Goal: Contribute content: Contribute content

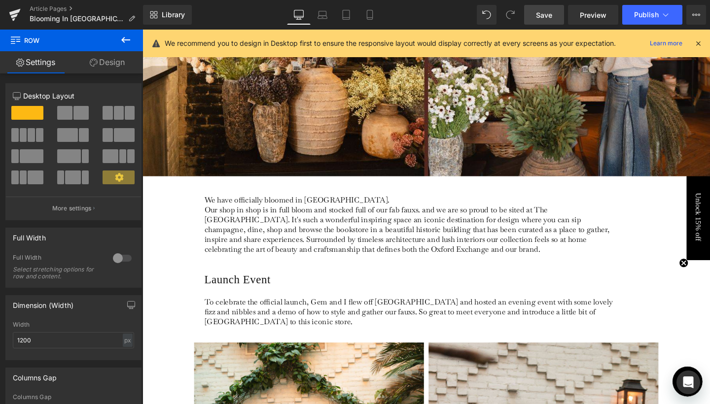
click at [551, 12] on span "Save" at bounding box center [544, 15] width 16 height 10
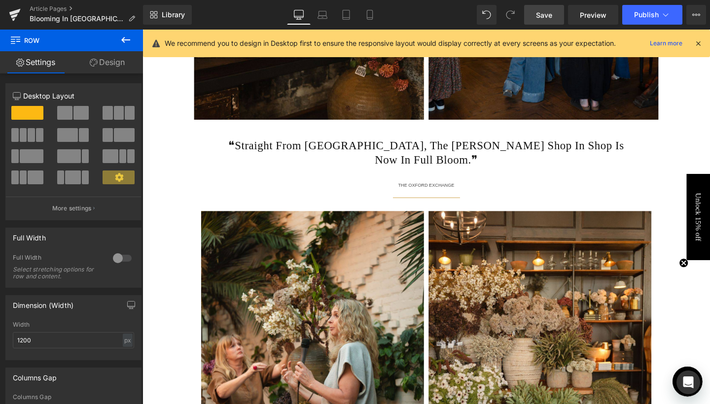
click at [129, 36] on icon at bounding box center [126, 40] width 12 height 12
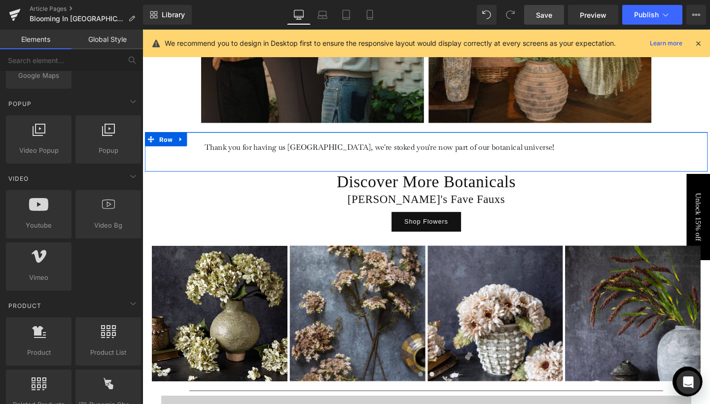
scroll to position [2849, 0]
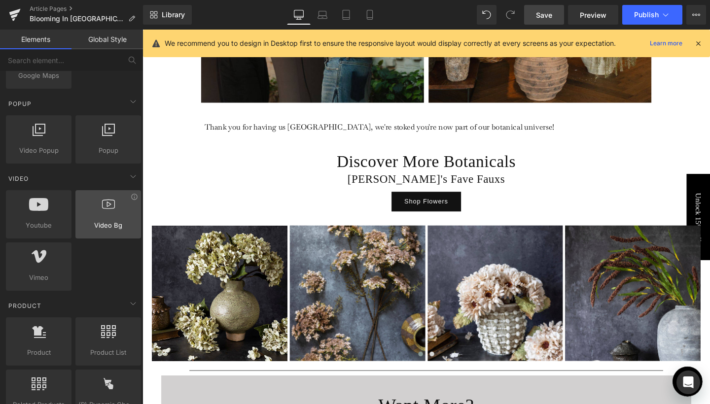
click at [95, 215] on div at bounding box center [108, 209] width 60 height 22
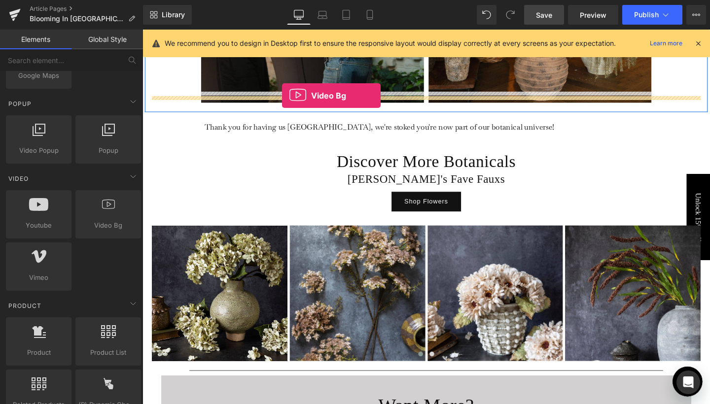
drag, startPoint x: 257, startPoint y: 245, endPoint x: 289, endPoint y: 99, distance: 149.9
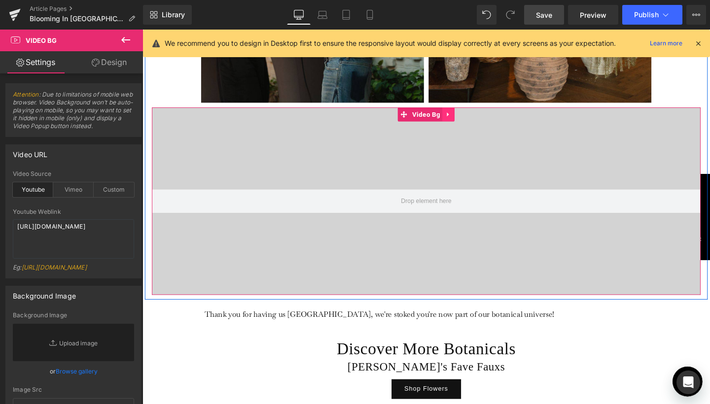
click at [465, 115] on icon at bounding box center [464, 118] width 7 height 7
click at [467, 115] on icon at bounding box center [470, 118] width 7 height 7
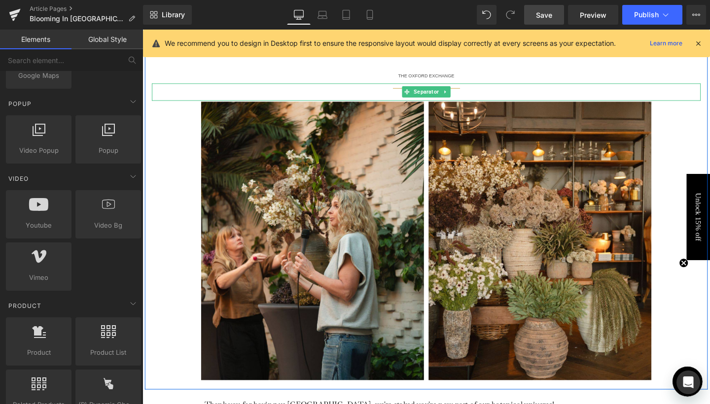
scroll to position [2627, 0]
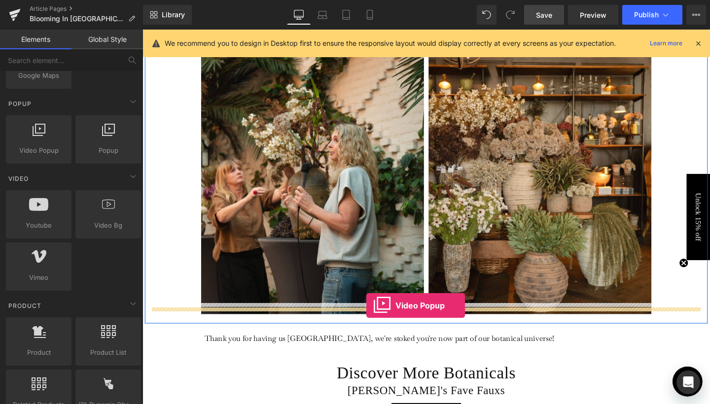
drag, startPoint x: 183, startPoint y: 179, endPoint x: 377, endPoint y: 320, distance: 240.3
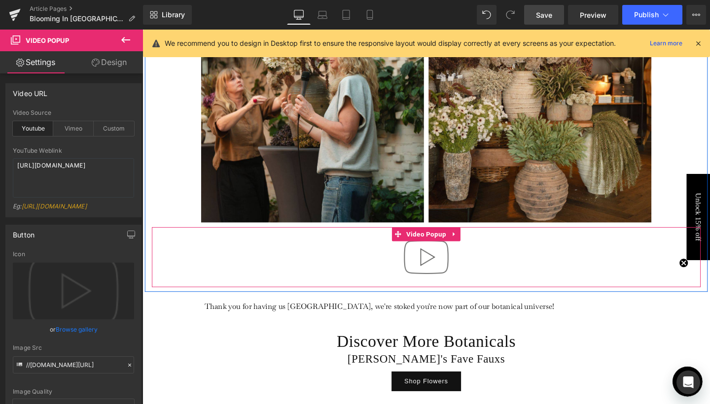
scroll to position [2759, 0]
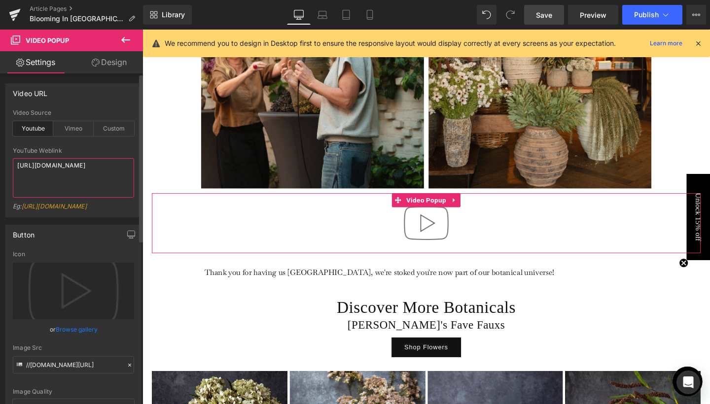
click at [60, 167] on textarea "[URL][DOMAIN_NAME]" at bounding box center [73, 177] width 121 height 39
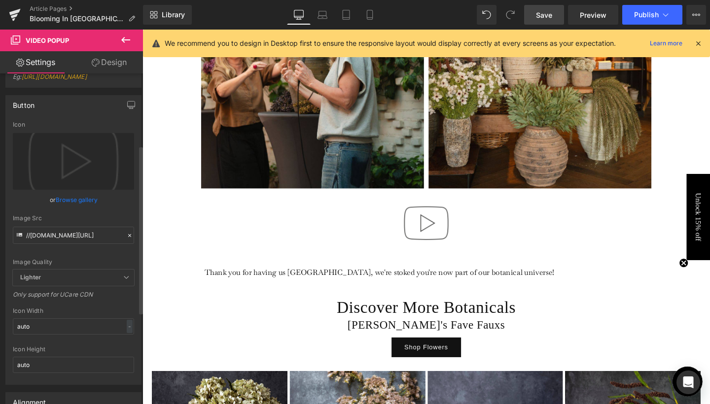
scroll to position [124, 0]
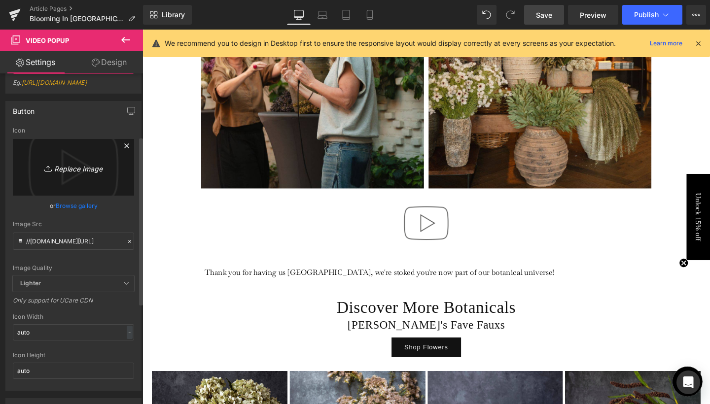
type textarea "[URL][DOMAIN_NAME]"
click at [66, 173] on icon "Replace Image" at bounding box center [73, 167] width 79 height 12
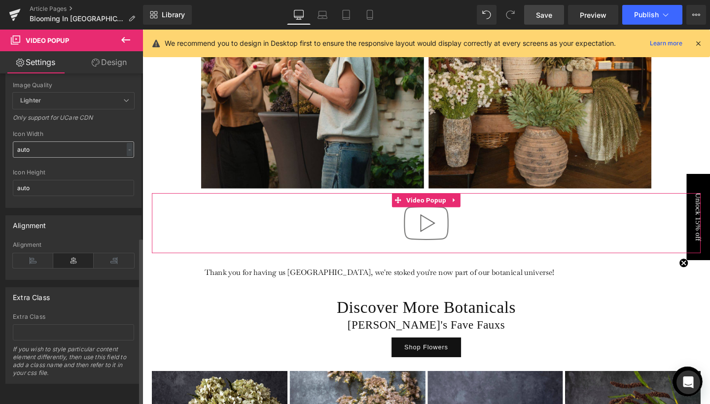
scroll to position [322, 0]
click at [130, 119] on div "//[DOMAIN_NAME][URL] Icon Replace Image Upload image or Browse gallery Image Sr…" at bounding box center [73, 75] width 135 height 263
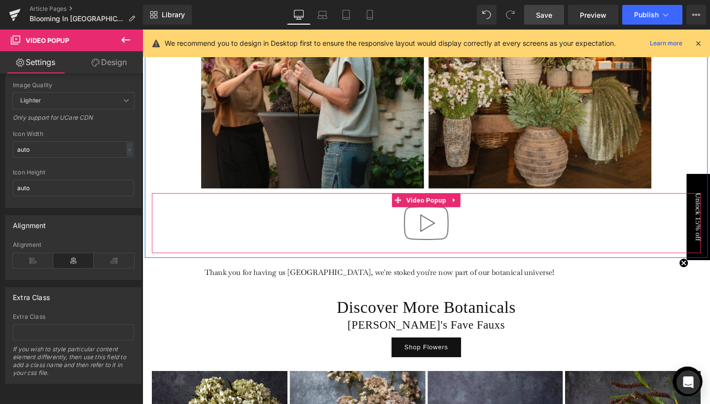
click at [443, 215] on img at bounding box center [440, 233] width 63 height 63
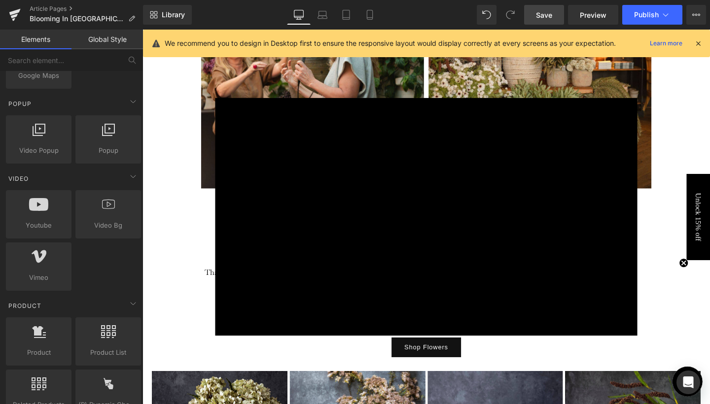
click at [165, 231] on div "× Loading..." at bounding box center [440, 227] width 596 height 394
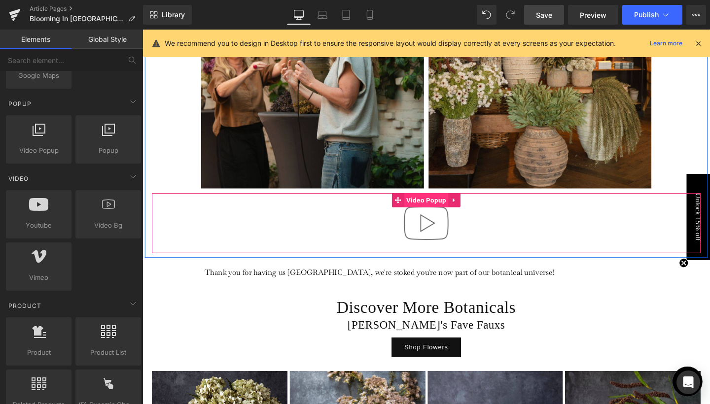
click at [438, 204] on span "Video Popup" at bounding box center [440, 209] width 46 height 15
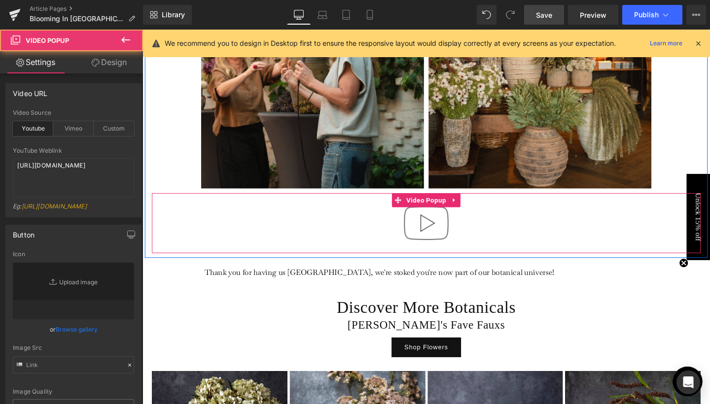
type input "//[DOMAIN_NAME][URL]"
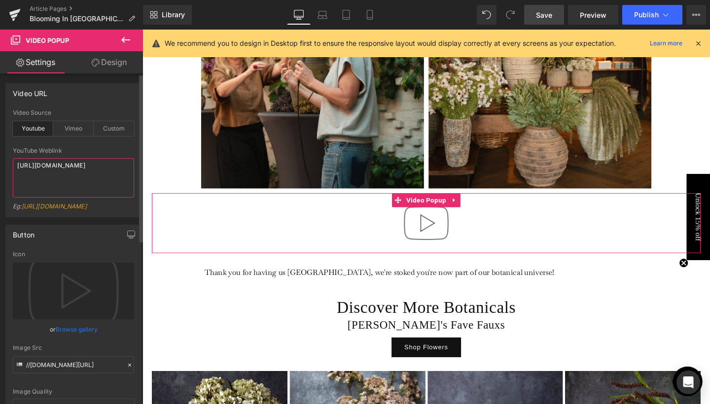
click at [61, 175] on textarea "[URL][DOMAIN_NAME]" at bounding box center [73, 177] width 121 height 39
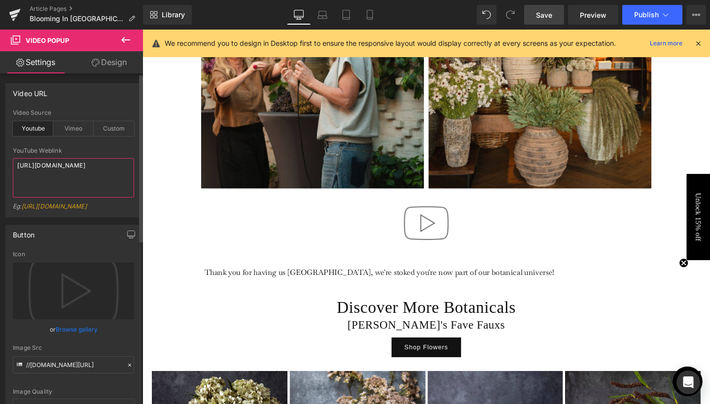
type textarea "[URL][DOMAIN_NAME]"
click at [131, 157] on div "youtube Video Source Youtube Vimeo Custom [URL][DOMAIN_NAME] YouTube Weblink [U…" at bounding box center [73, 162] width 135 height 107
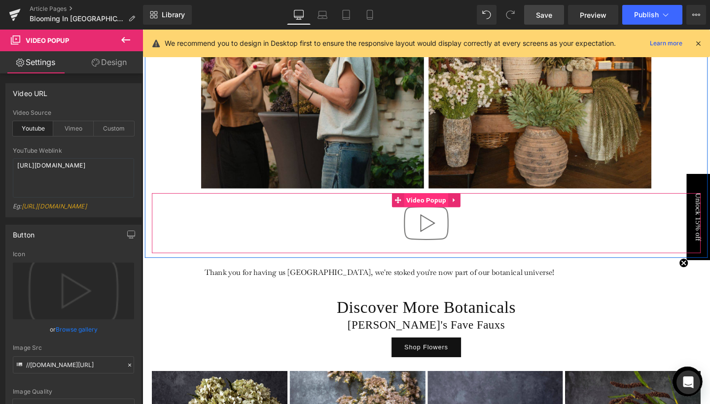
click at [437, 202] on span "Video Popup" at bounding box center [440, 209] width 46 height 15
click at [443, 231] on img at bounding box center [440, 233] width 63 height 63
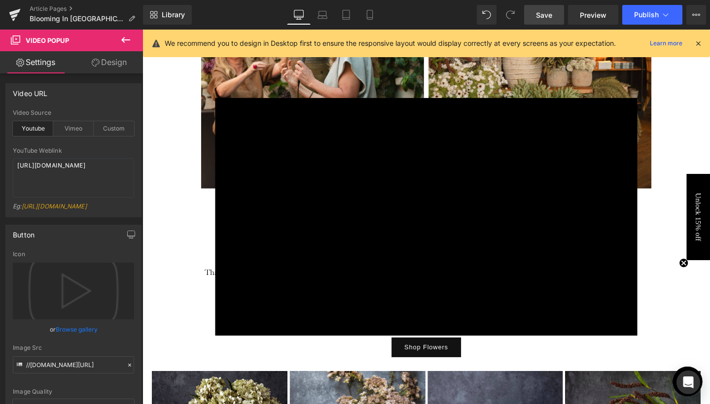
click at [709, 152] on div "× Loading..." at bounding box center [440, 227] width 596 height 394
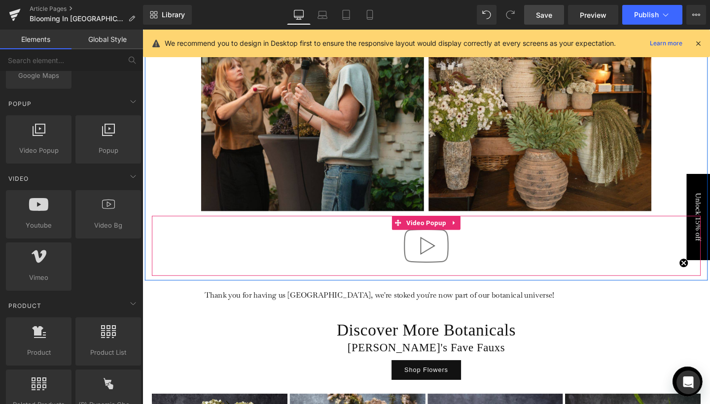
scroll to position [2744, 0]
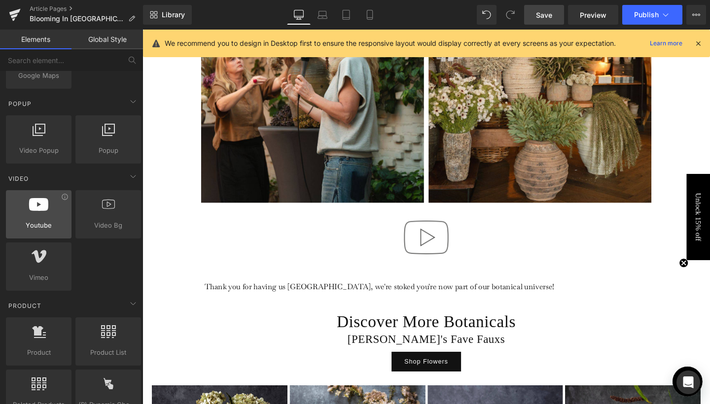
click at [53, 221] on span "Youtube" at bounding box center [39, 225] width 60 height 10
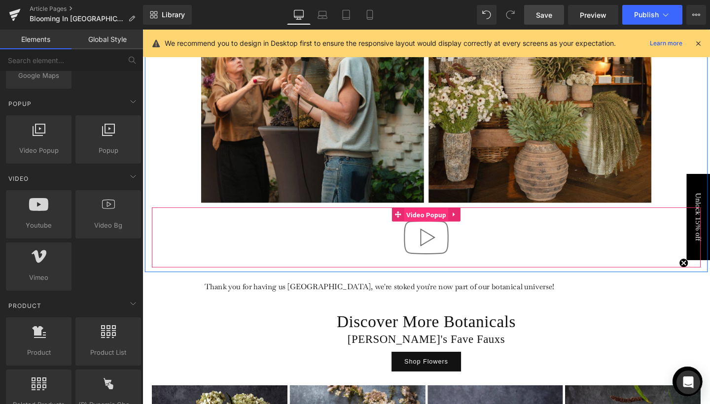
click at [442, 218] on span "Video Popup" at bounding box center [440, 224] width 46 height 15
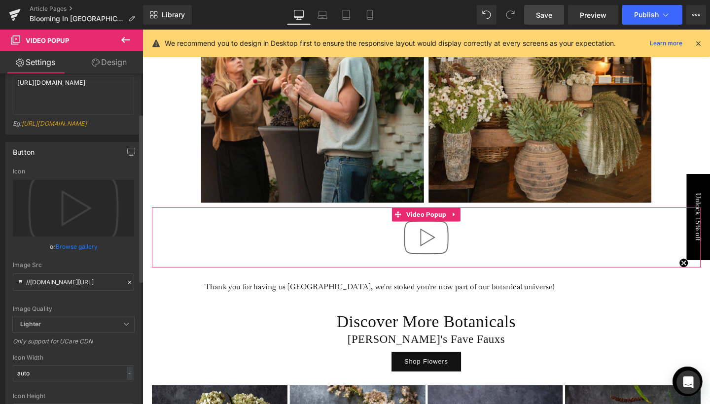
scroll to position [83, 0]
click at [75, 255] on link "Browse gallery" at bounding box center [77, 246] width 42 height 17
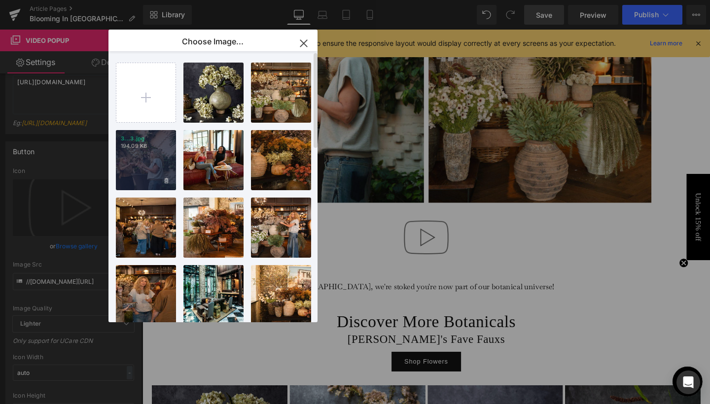
click at [143, 172] on div "3...3.jpg 194.09 KB" at bounding box center [146, 160] width 60 height 60
type input "[URL][DOMAIN_NAME]"
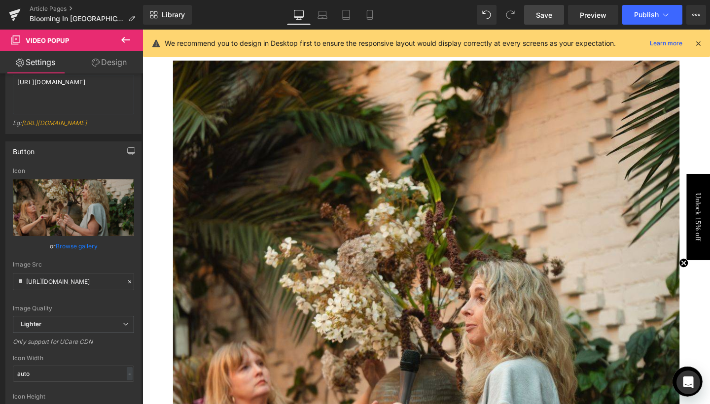
scroll to position [2884, 0]
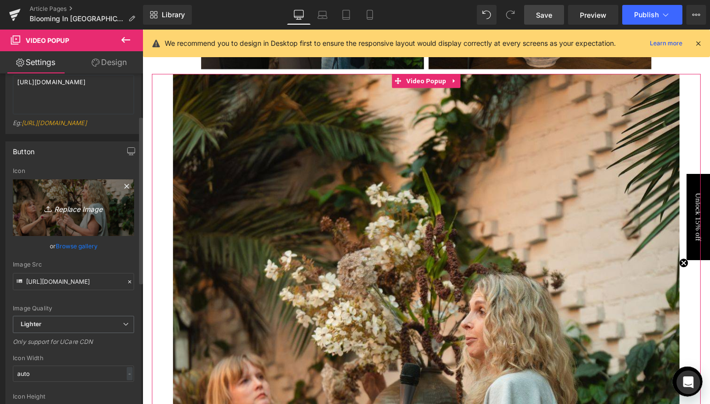
click at [73, 214] on icon "Replace Image" at bounding box center [73, 208] width 79 height 12
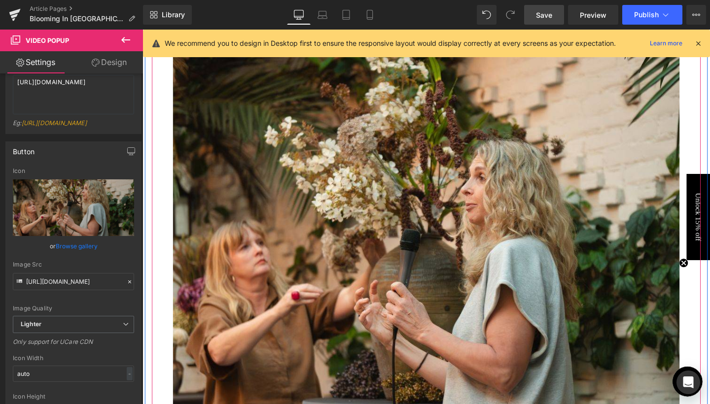
scroll to position [3145, 0]
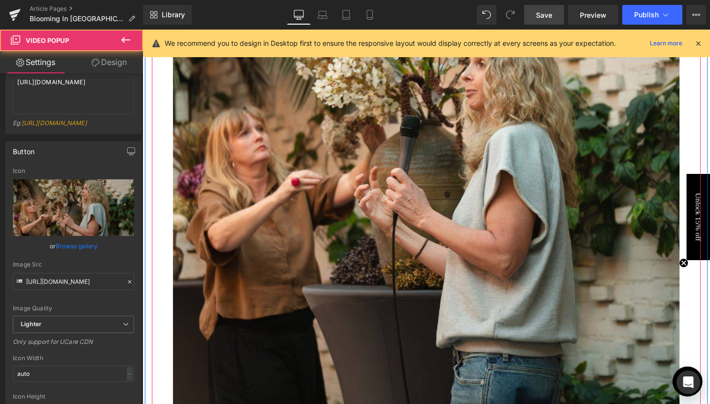
click at [431, 220] on img at bounding box center [440, 148] width 532 height 665
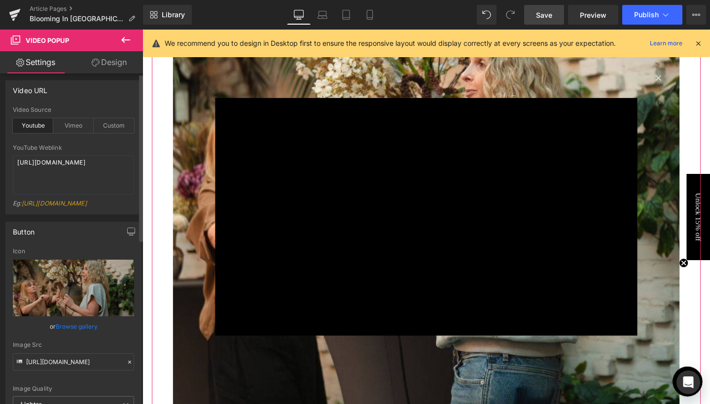
scroll to position [0, 0]
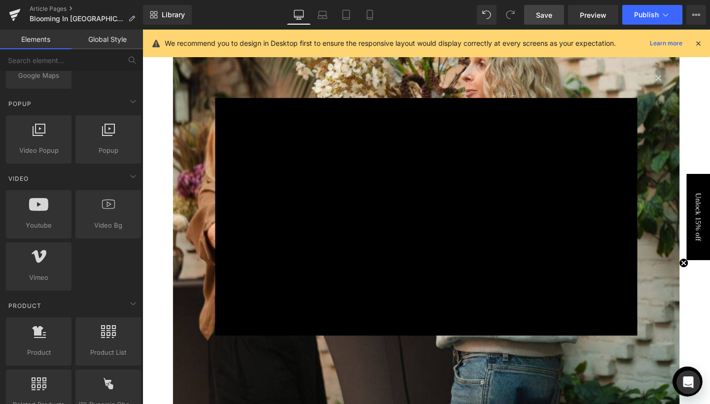
click at [348, 90] on div "× Loading..." at bounding box center [440, 227] width 596 height 394
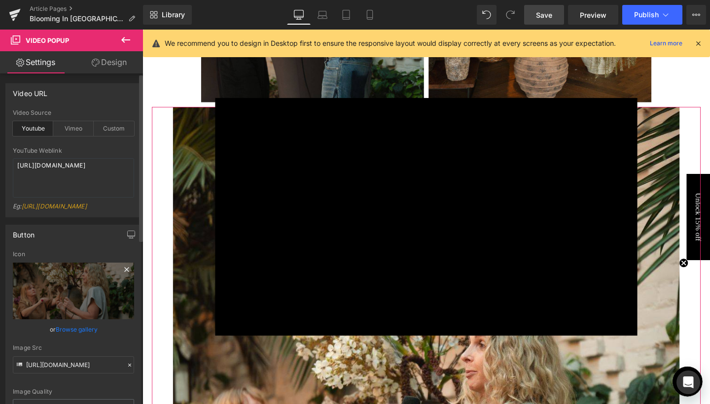
click at [123, 274] on icon at bounding box center [127, 270] width 12 height 12
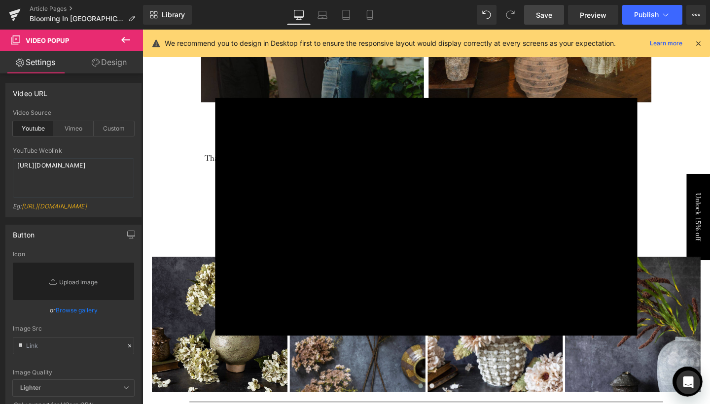
click at [709, 132] on div "× Loading..." at bounding box center [440, 227] width 596 height 394
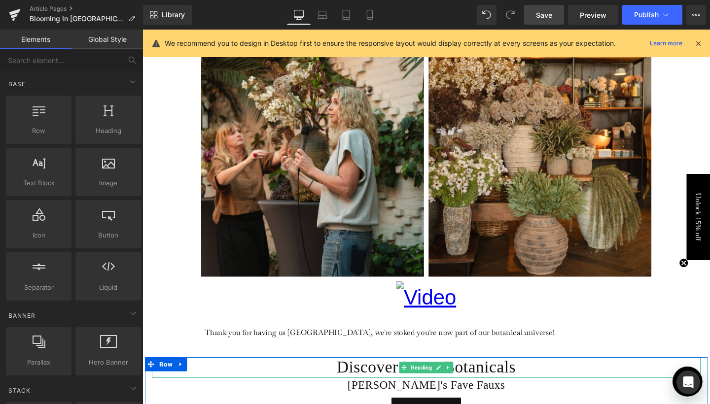
scroll to position [2522, 0]
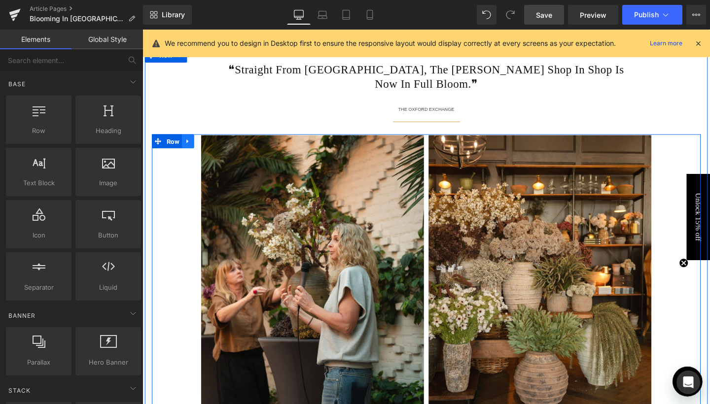
click at [191, 143] on icon at bounding box center [190, 146] width 7 height 7
click at [203, 143] on icon at bounding box center [203, 146] width 7 height 7
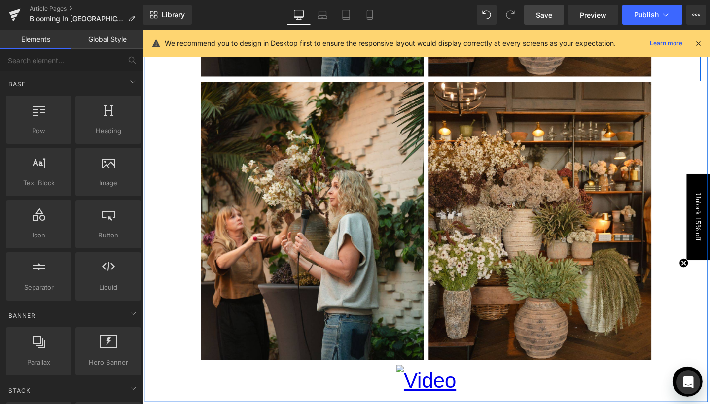
scroll to position [2880, 0]
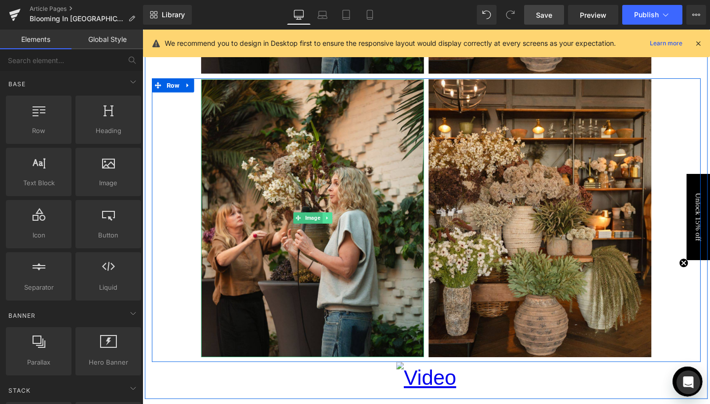
click at [334, 222] on link at bounding box center [336, 228] width 10 height 12
click at [338, 222] on link at bounding box center [342, 228] width 10 height 12
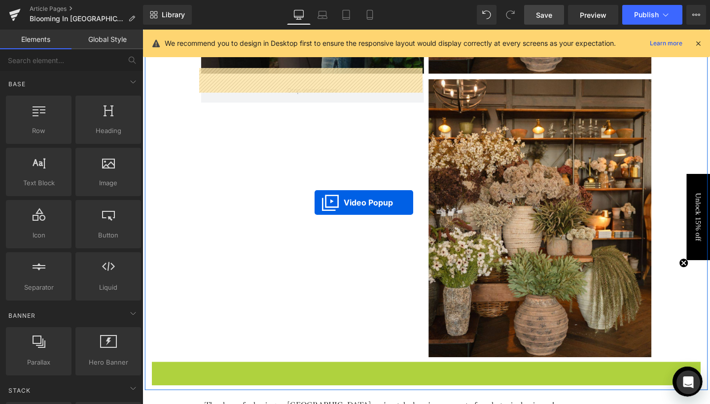
drag, startPoint x: 440, startPoint y: 374, endPoint x: 324, endPoint y: 212, distance: 199.3
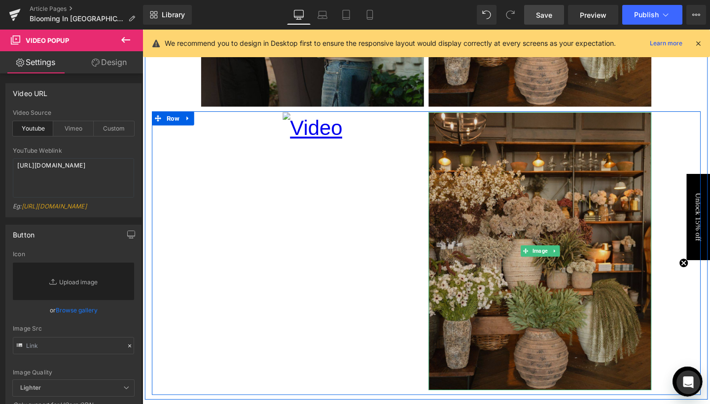
scroll to position [2850, 0]
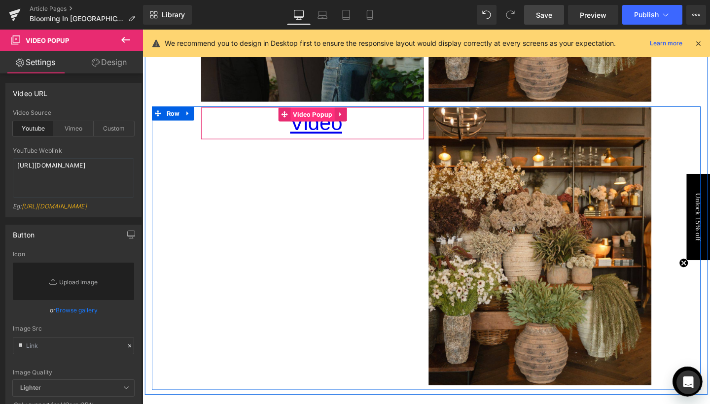
click at [321, 111] on span "Video Popup" at bounding box center [321, 118] width 46 height 15
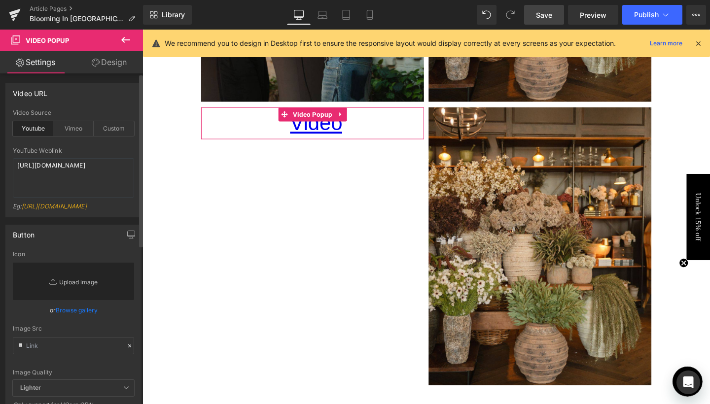
click at [67, 289] on link "Replace Image" at bounding box center [73, 281] width 121 height 37
type input "C:\fakepath\9.jpg"
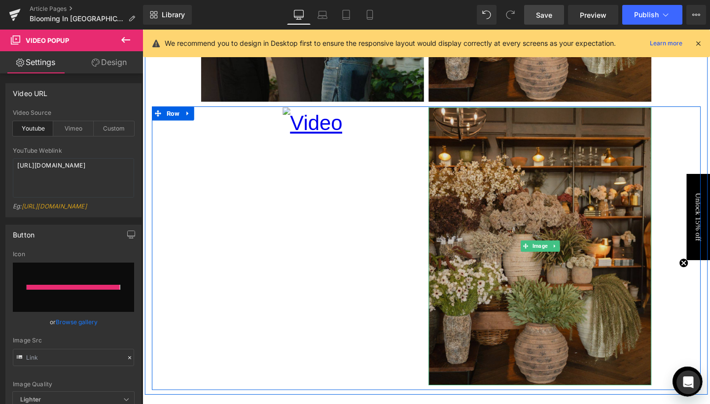
type input "[URL][DOMAIN_NAME]"
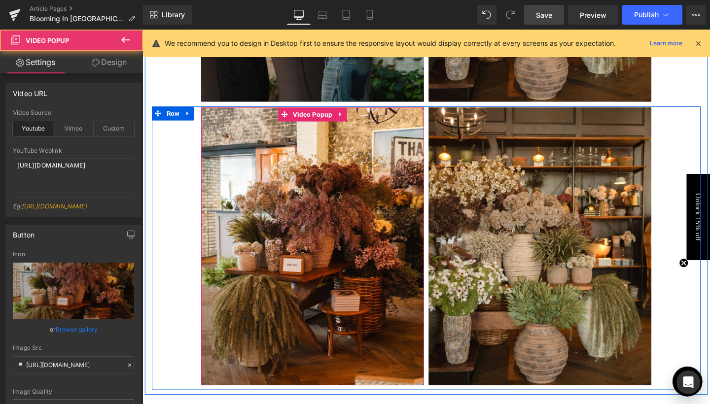
click at [316, 197] on img at bounding box center [321, 257] width 234 height 293
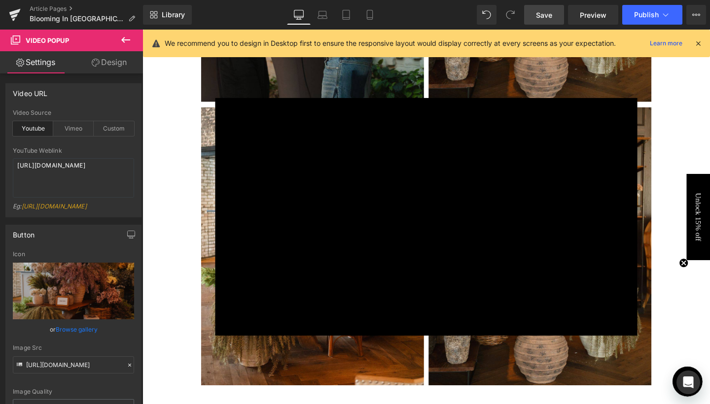
click at [207, 204] on div "× Loading..." at bounding box center [440, 227] width 596 height 394
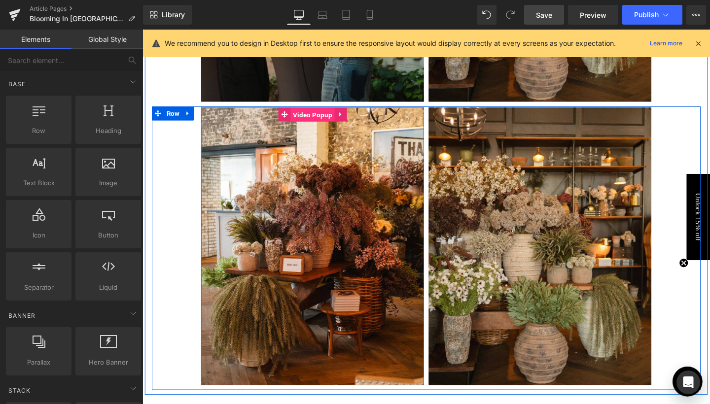
click at [324, 112] on span "Video Popup" at bounding box center [321, 119] width 46 height 15
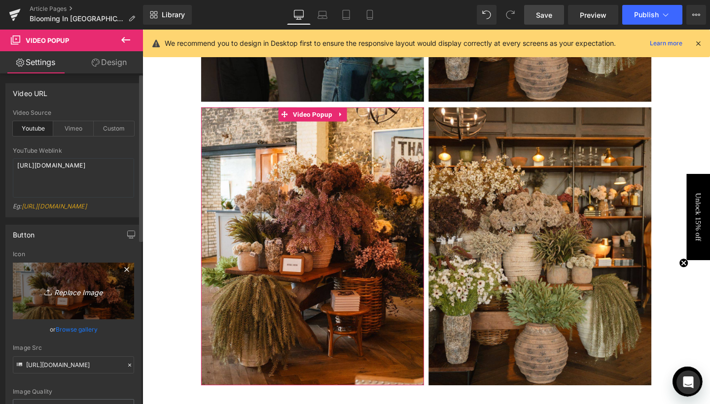
click at [71, 297] on icon "Replace Image" at bounding box center [73, 291] width 79 height 12
type input "C:\fakepath\Blog Pics - portrait-64.jpg"
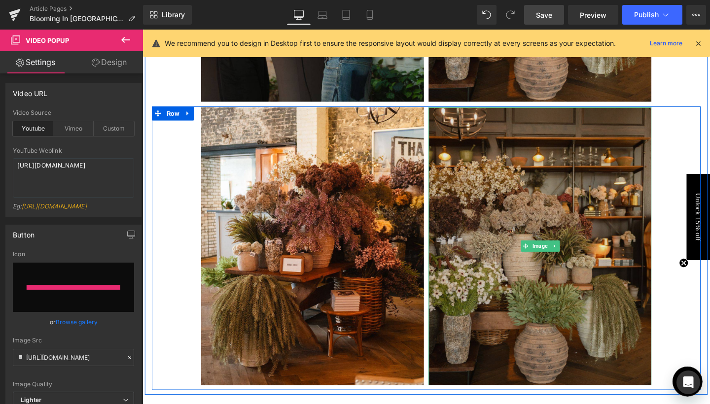
type input "[URL][DOMAIN_NAME]"
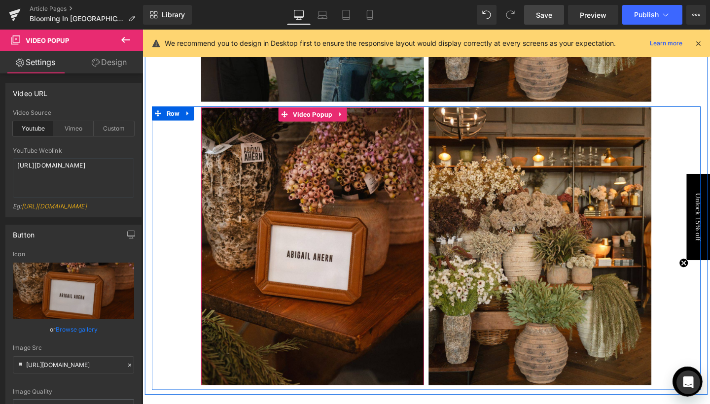
click at [318, 191] on img at bounding box center [321, 257] width 234 height 293
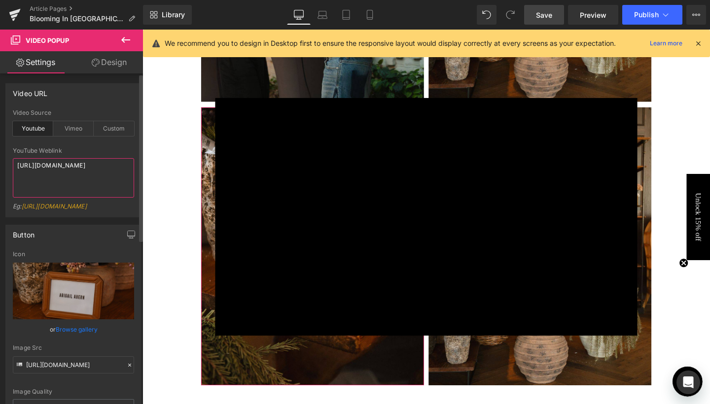
click at [61, 176] on textarea "[URL][DOMAIN_NAME]" at bounding box center [73, 177] width 121 height 39
paste textarea
type textarea "[URL][DOMAIN_NAME]"
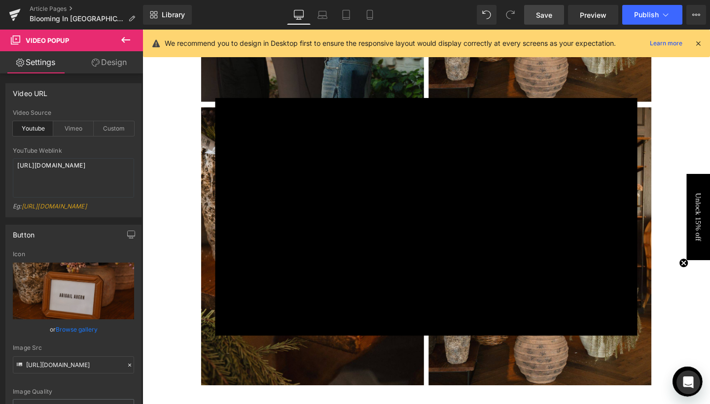
click at [539, 16] on span "Save" at bounding box center [544, 15] width 16 height 10
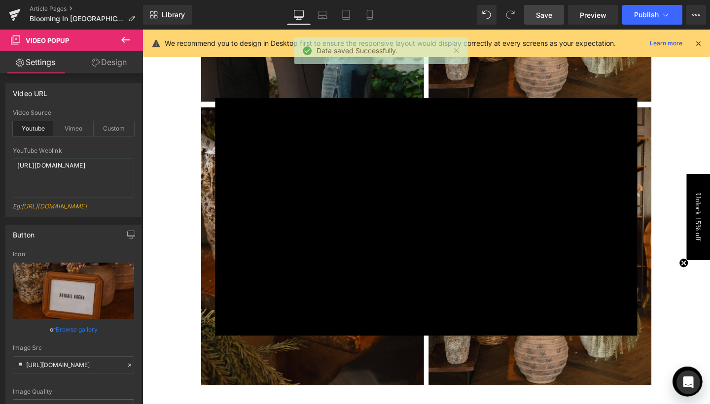
click at [709, 108] on div "× Loading..." at bounding box center [440, 227] width 596 height 394
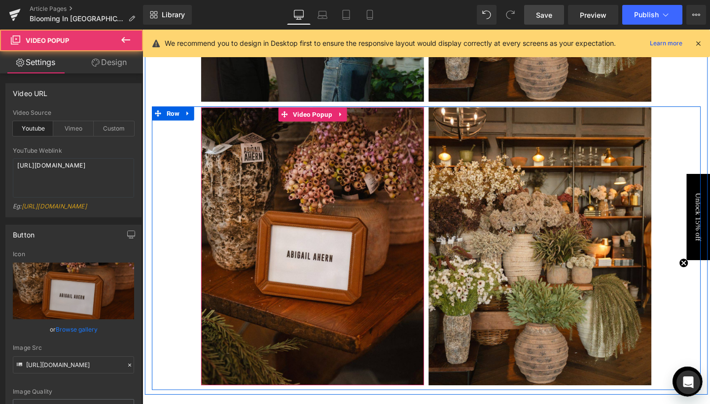
click at [321, 205] on img at bounding box center [321, 257] width 234 height 293
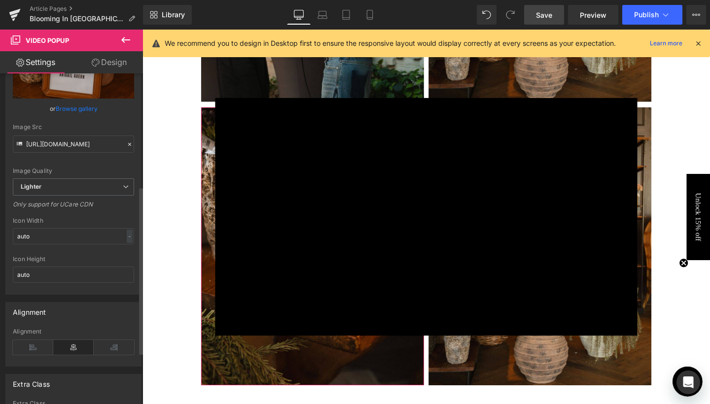
scroll to position [230, 0]
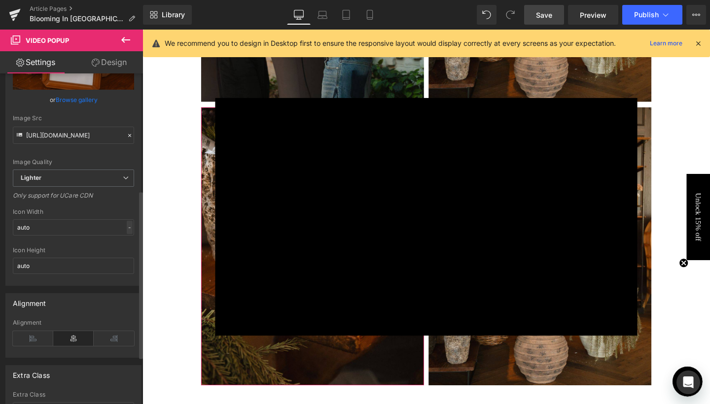
click at [127, 234] on div "-" at bounding box center [130, 227] width 6 height 13
click at [120, 206] on div "Only support for UCare CDN" at bounding box center [73, 199] width 121 height 14
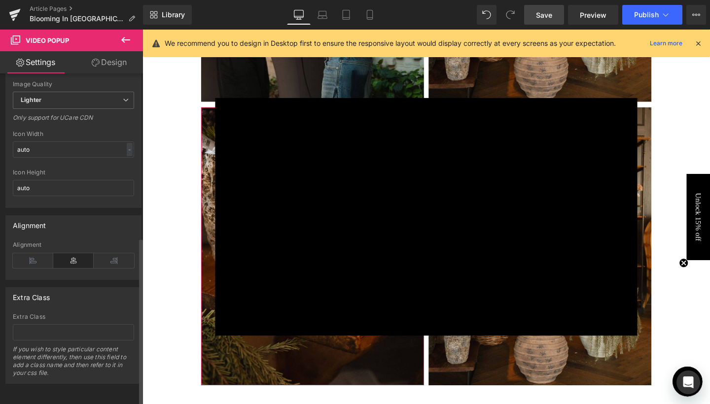
scroll to position [323, 0]
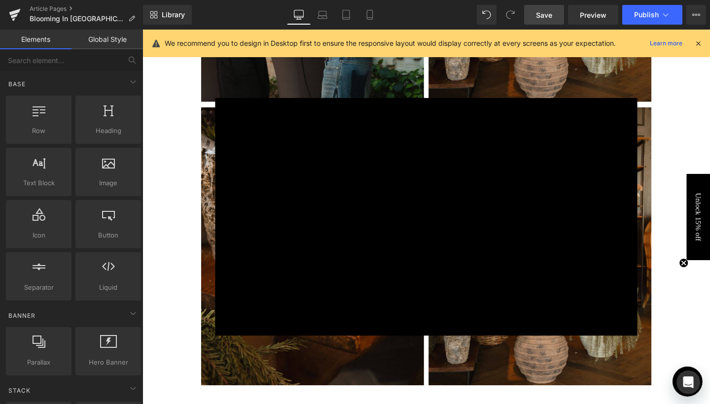
click at [695, 110] on div "× Loading..." at bounding box center [440, 227] width 596 height 394
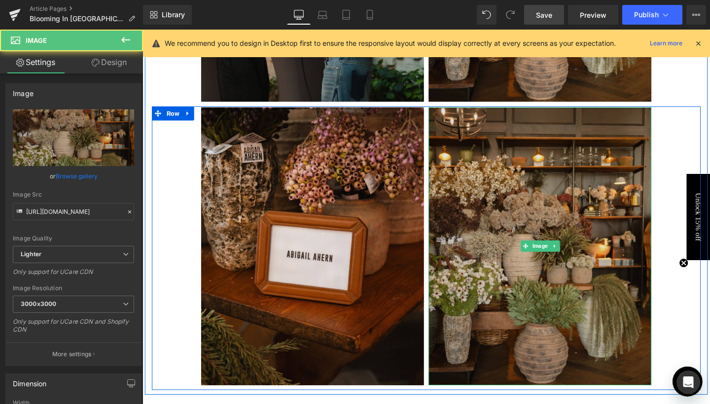
click at [580, 242] on img at bounding box center [560, 257] width 234 height 293
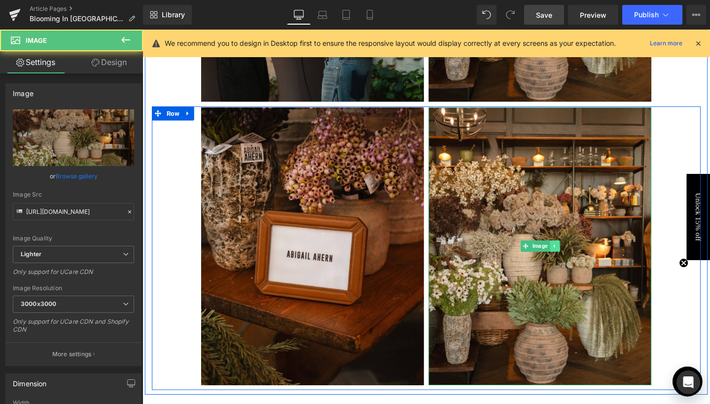
click at [577, 251] on link at bounding box center [575, 257] width 10 height 12
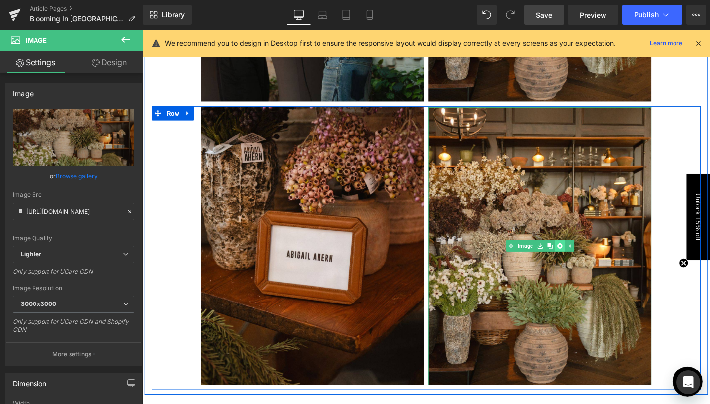
click at [582, 251] on link at bounding box center [581, 257] width 10 height 12
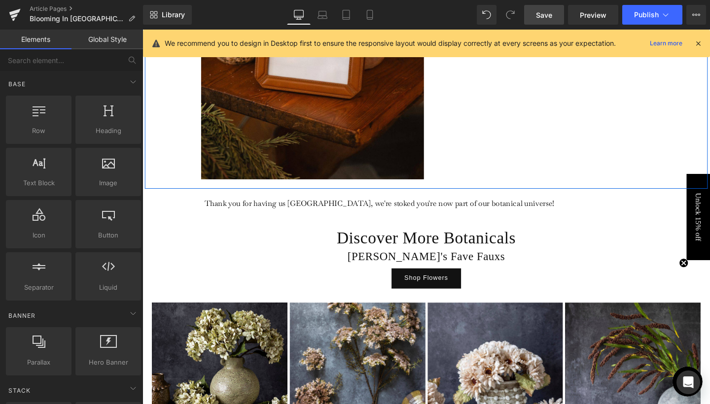
scroll to position [3097, 0]
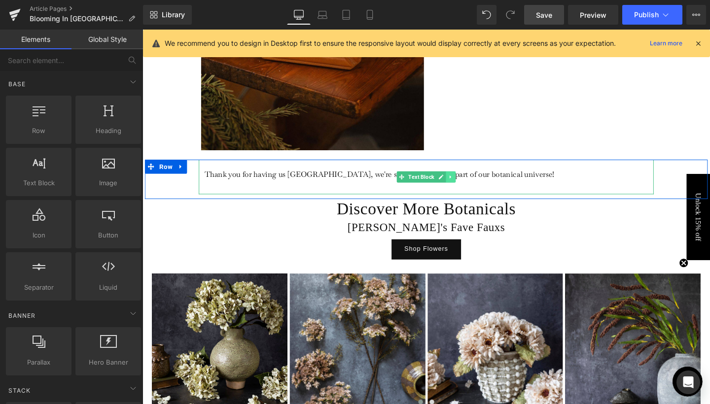
click at [467, 181] on icon at bounding box center [466, 184] width 5 height 6
click at [461, 181] on icon at bounding box center [460, 184] width 5 height 6
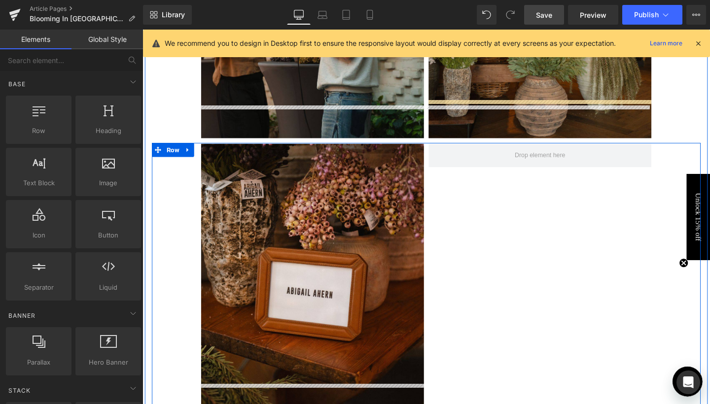
scroll to position [2752, 0]
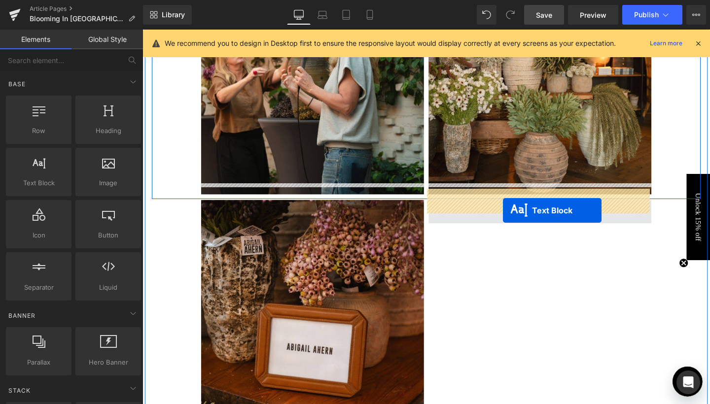
drag, startPoint x: 428, startPoint y: 210, endPoint x: 521, endPoint y: 220, distance: 93.6
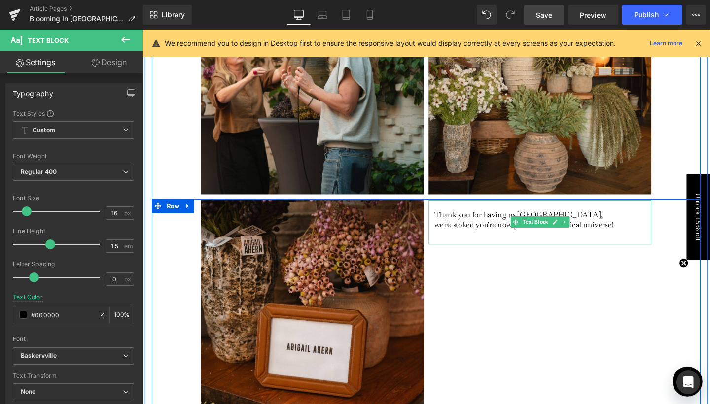
click at [482, 219] on p "Thank you for having us [GEOGRAPHIC_DATA], we're stoked you're now part of our …" at bounding box center [547, 229] width 196 height 21
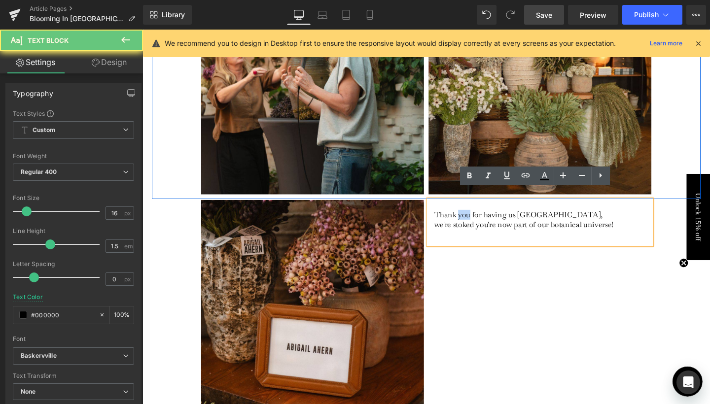
click at [482, 219] on p "Thank you for having us [GEOGRAPHIC_DATA], we're stoked you're now part of our …" at bounding box center [547, 229] width 196 height 21
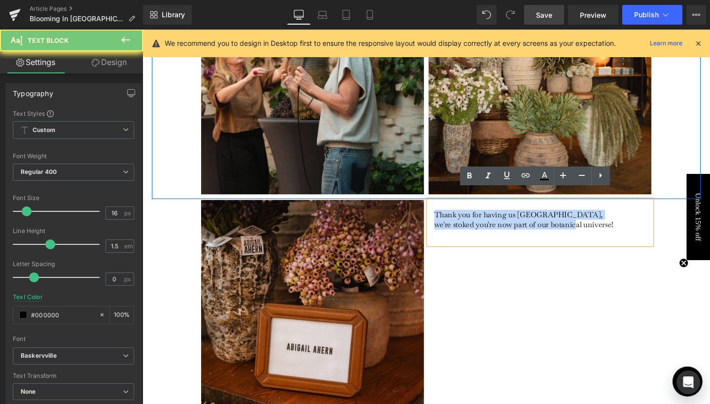
click at [482, 219] on p "Thank you for having us [GEOGRAPHIC_DATA], we're stoked you're now part of our …" at bounding box center [547, 229] width 196 height 21
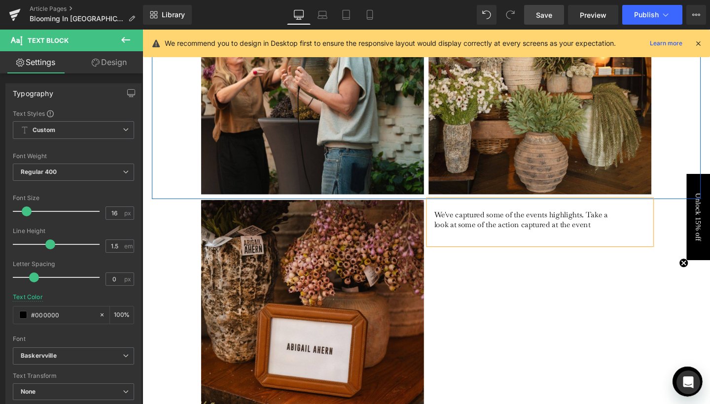
drag, startPoint x: 468, startPoint y: 219, endPoint x: 448, endPoint y: 215, distance: 20.6
click at [449, 219] on p "We've captured some of the events highlights. Take a look at some of the action…" at bounding box center [547, 229] width 196 height 21
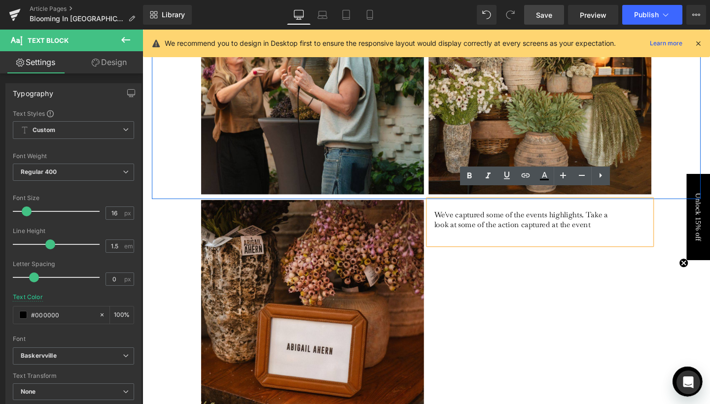
click at [449, 219] on p "We've captured some of the events highlights. Take a look at some of the action…" at bounding box center [547, 229] width 196 height 21
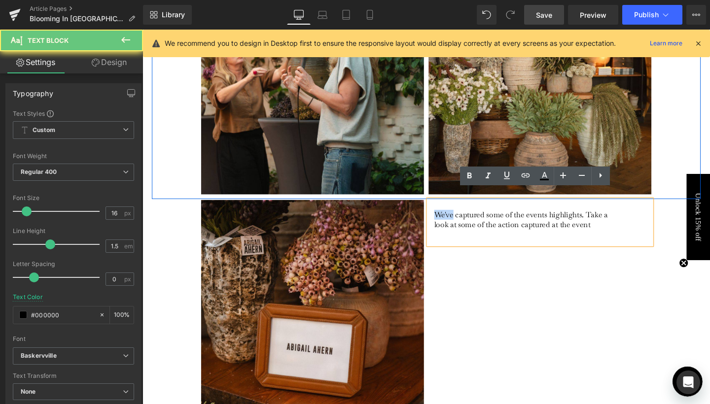
click at [449, 219] on p "We've captured some of the events highlights. Take a look at some of the action…" at bounding box center [547, 229] width 196 height 21
click at [450, 219] on p "We've captured some of the events highlights. Take a look at some of the action…" at bounding box center [547, 229] width 196 height 21
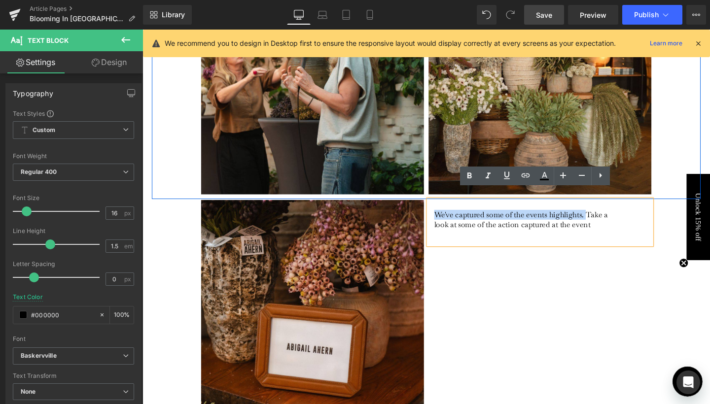
drag, startPoint x: 608, startPoint y: 214, endPoint x: 447, endPoint y: 211, distance: 160.7
click at [449, 219] on p "We've captured some of the events highlights. Take a look at some of the action…" at bounding box center [547, 229] width 196 height 21
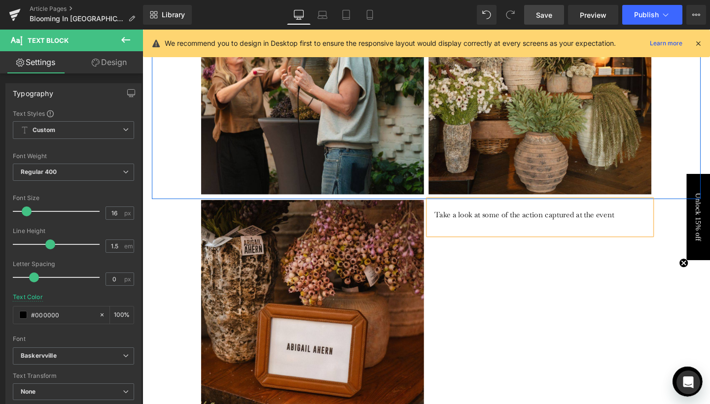
click at [650, 218] on div "Take a look at some of the action captured at the event" at bounding box center [560, 227] width 234 height 36
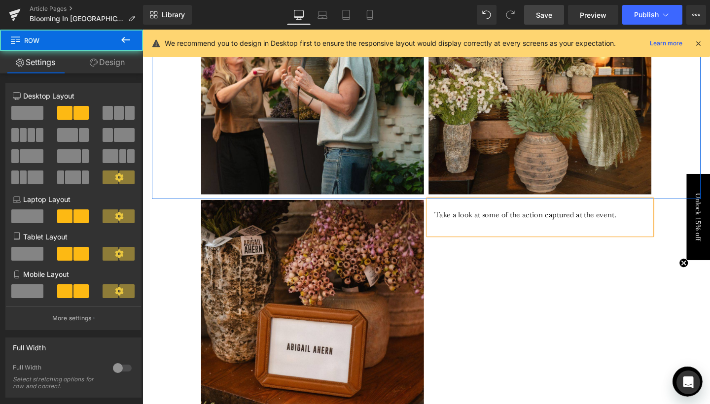
click at [533, 284] on div "Video Popup Take a look at some of the action captured at the event. Text Block…" at bounding box center [440, 357] width 577 height 299
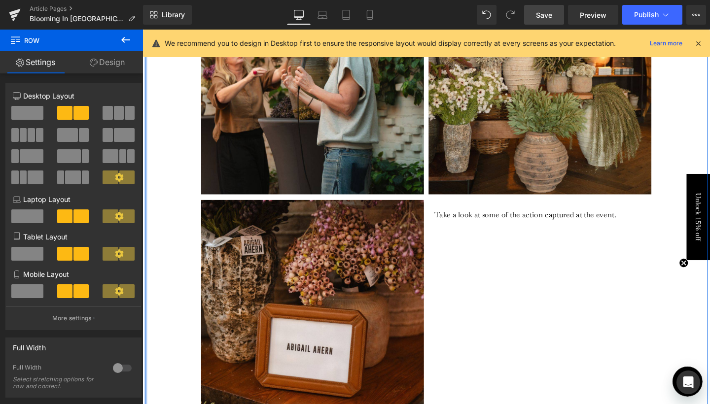
click at [127, 35] on icon at bounding box center [126, 40] width 12 height 12
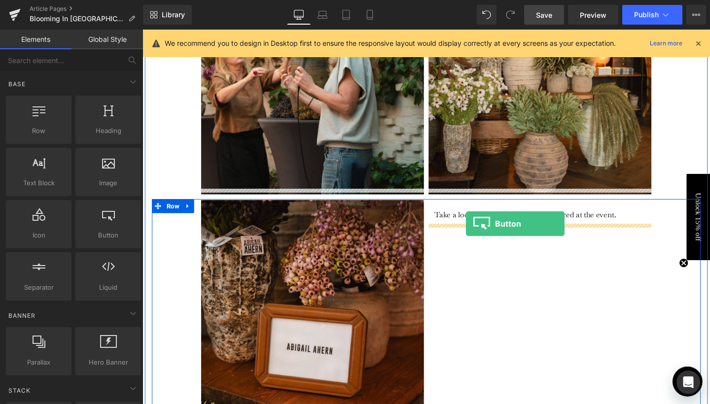
drag, startPoint x: 237, startPoint y: 246, endPoint x: 482, endPoint y: 234, distance: 246.2
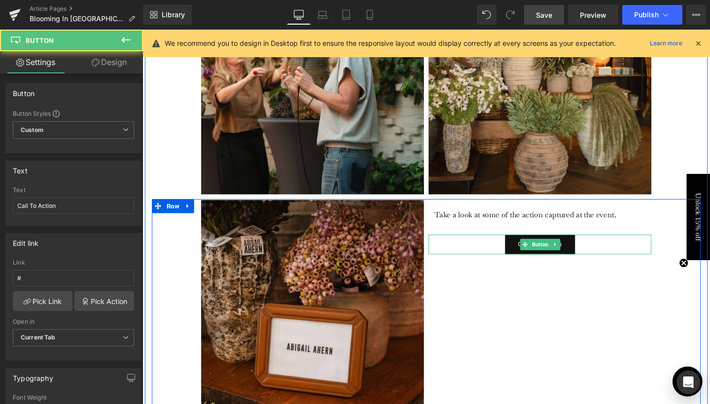
click at [482, 245] on div "Call To Action Button" at bounding box center [560, 255] width 234 height 21
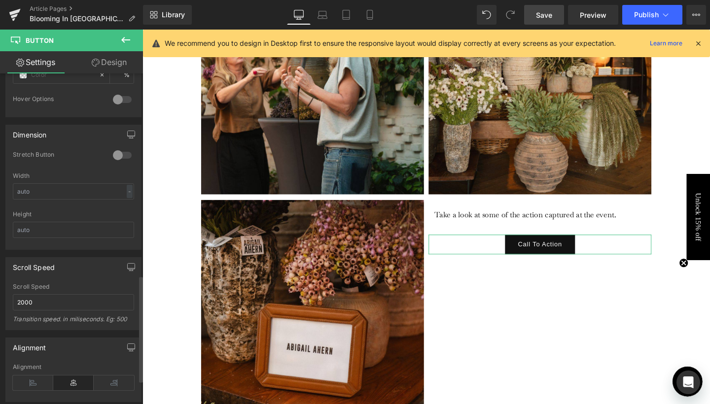
scroll to position [643, 0]
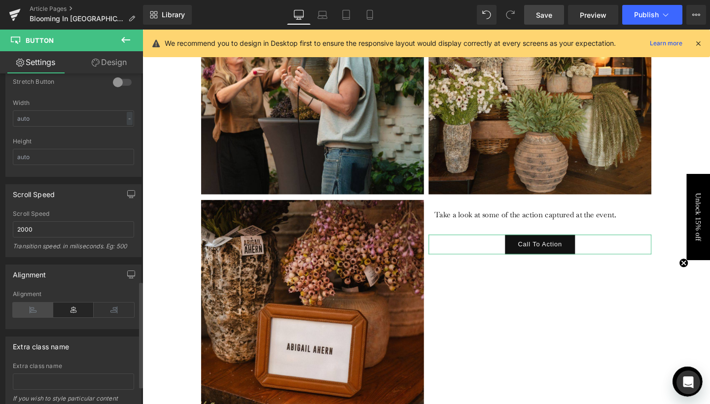
click at [25, 311] on icon at bounding box center [33, 310] width 40 height 15
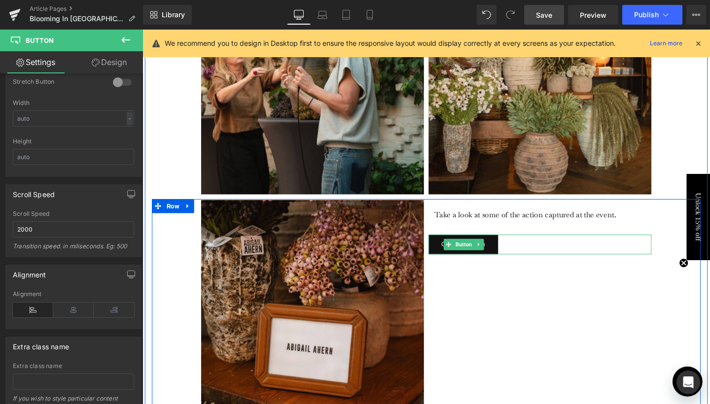
click at [527, 246] on div "Call To Action" at bounding box center [560, 255] width 234 height 21
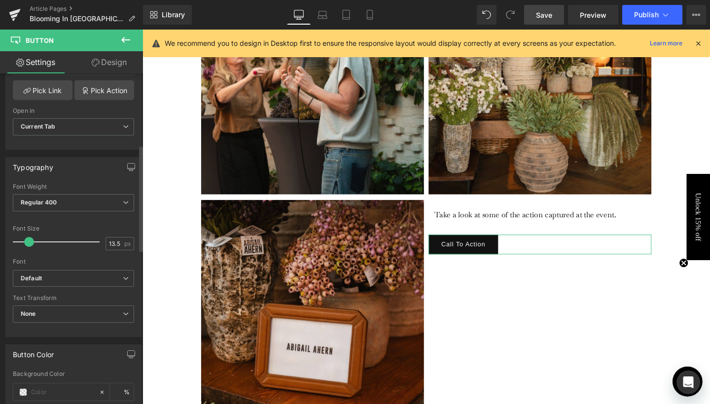
scroll to position [199, 0]
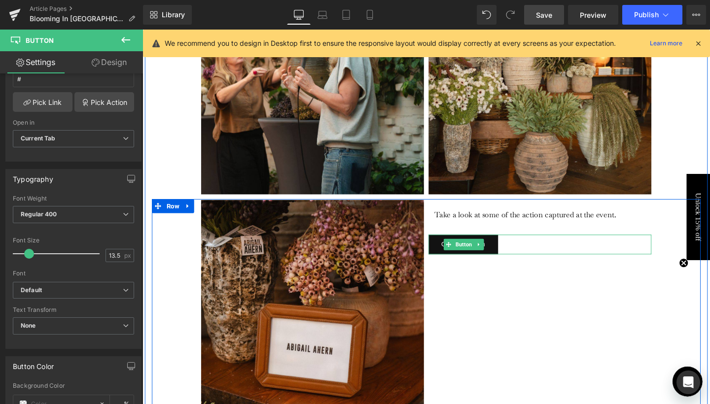
click at [470, 251] on link "Call To Action" at bounding box center [479, 255] width 73 height 21
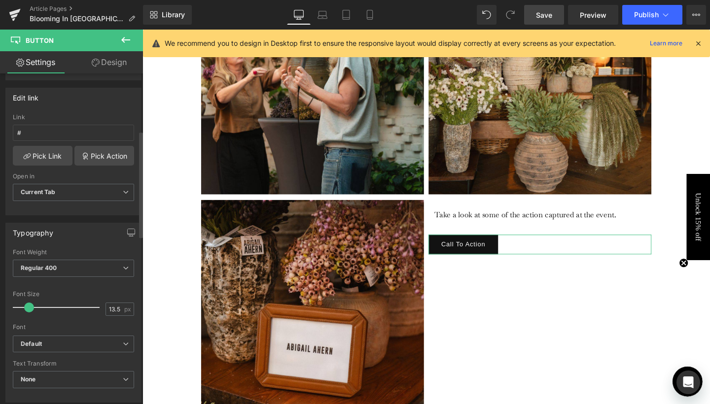
scroll to position [136, 0]
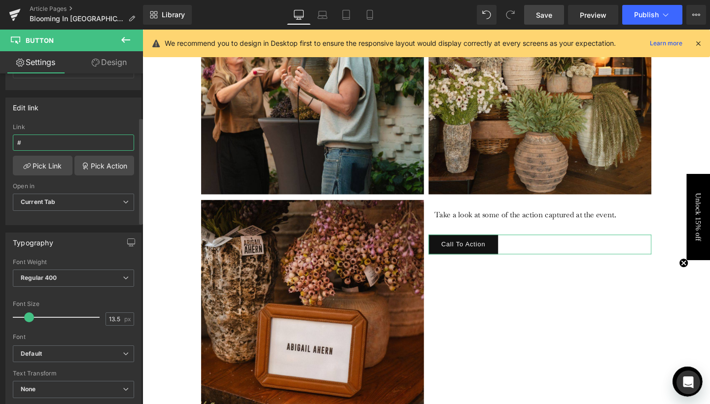
click at [51, 136] on input "#" at bounding box center [73, 143] width 121 height 16
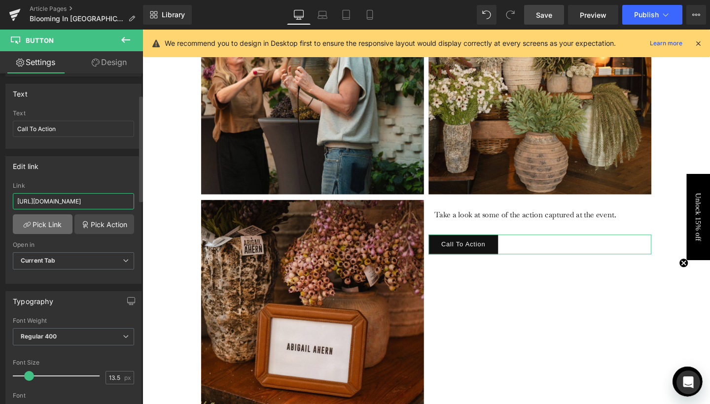
scroll to position [53, 0]
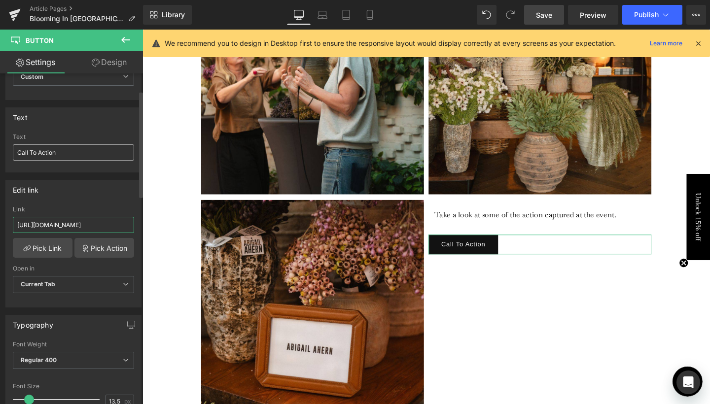
type input "[URL][DOMAIN_NAME]"
click at [65, 152] on input "Call To Action" at bounding box center [73, 152] width 121 height 16
type input "Watch Here"
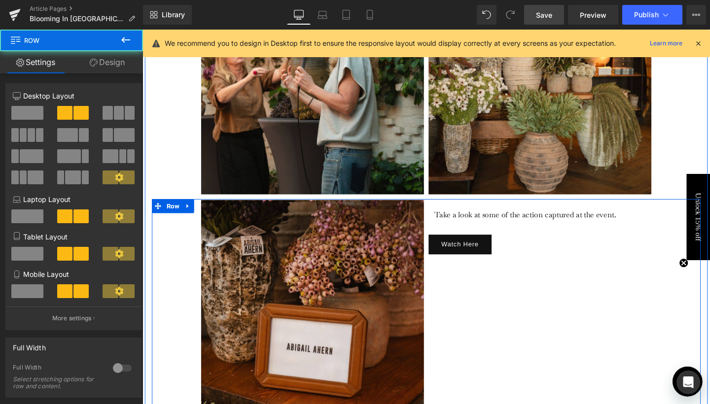
click at [535, 326] on div "Video Popup Take a look at some of the action captured at the event. Text Block…" at bounding box center [440, 357] width 577 height 299
click at [547, 301] on div "Video Popup Take a look at some of the action captured at the event. Text Block…" at bounding box center [440, 357] width 577 height 299
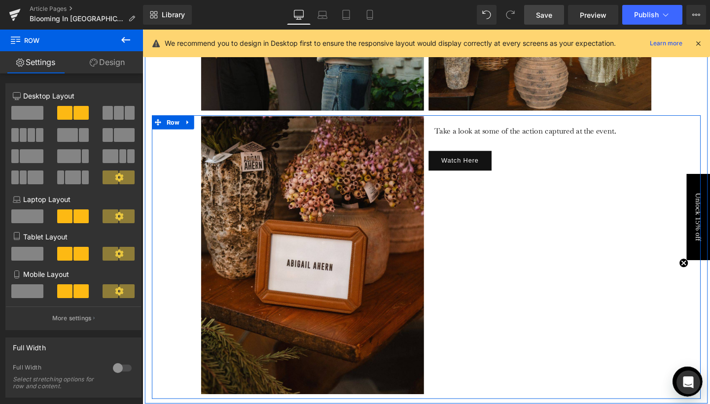
scroll to position [2844, 0]
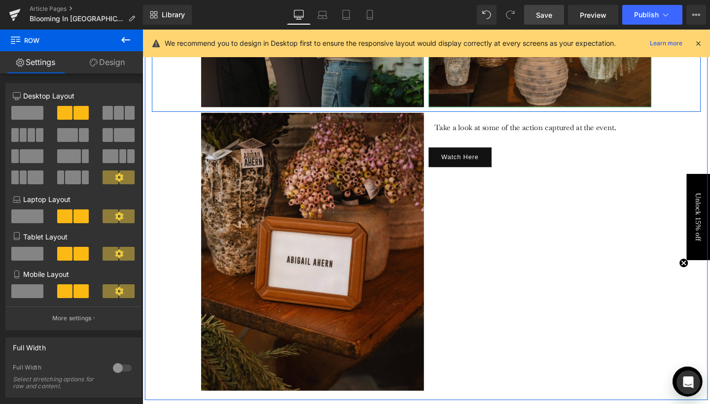
click at [537, 20] on link "Save" at bounding box center [544, 15] width 40 height 20
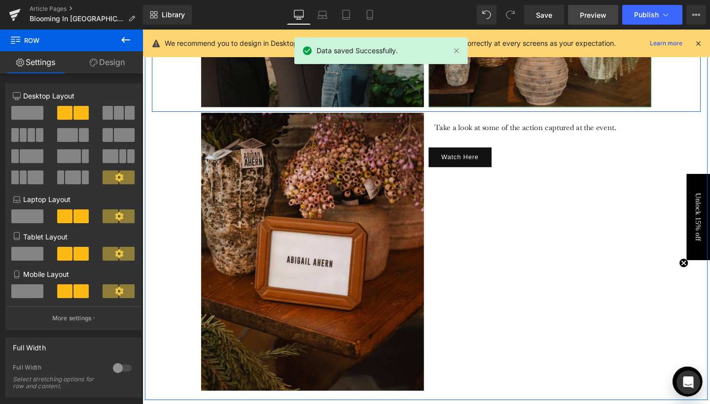
click at [584, 15] on span "Preview" at bounding box center [592, 15] width 27 height 10
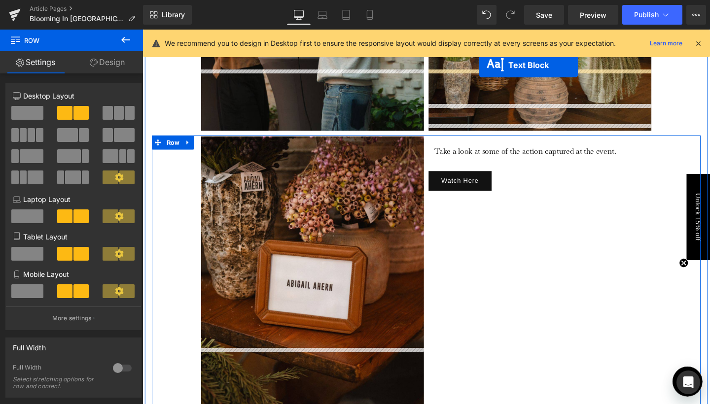
scroll to position [2810, 0]
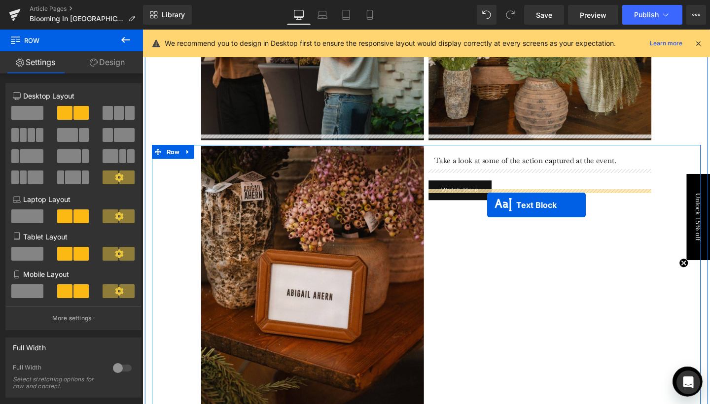
drag, startPoint x: 422, startPoint y: 262, endPoint x: 505, endPoint y: 214, distance: 95.4
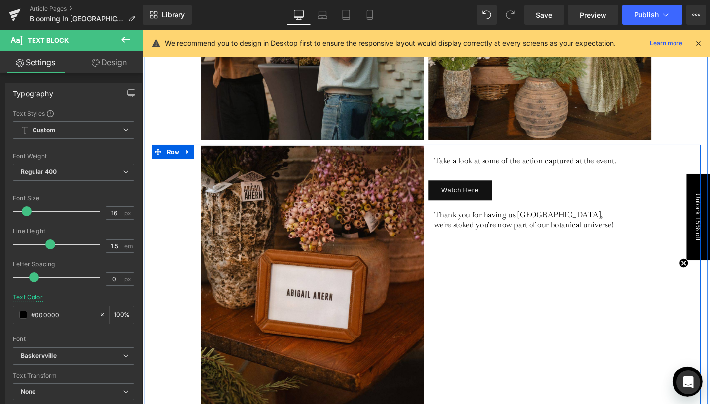
click at [549, 320] on div "Video Popup Take a look at some of the action captured at the event. Text Block…" at bounding box center [440, 300] width 577 height 299
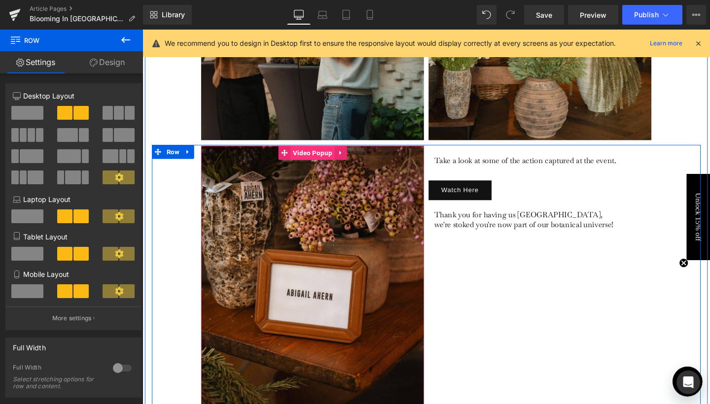
click at [321, 154] on span "Video Popup" at bounding box center [321, 159] width 46 height 15
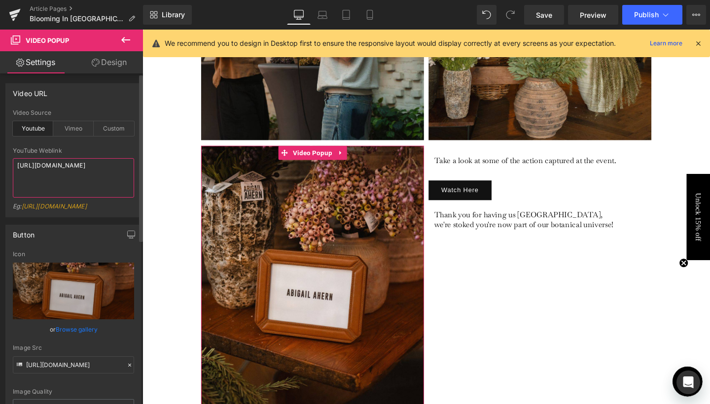
click at [65, 169] on textarea "[URL][DOMAIN_NAME]" at bounding box center [73, 177] width 121 height 39
click at [133, 162] on div "youtube Video Source Youtube Vimeo Custom YouTube Weblink Eg: [URL][DOMAIN_NAME…" at bounding box center [73, 162] width 135 height 107
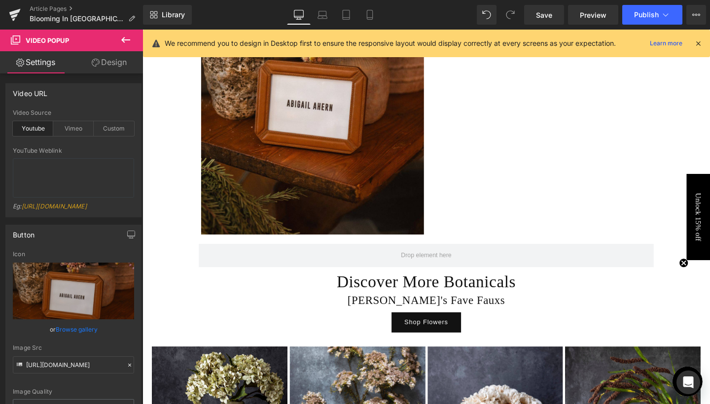
scroll to position [3032, 0]
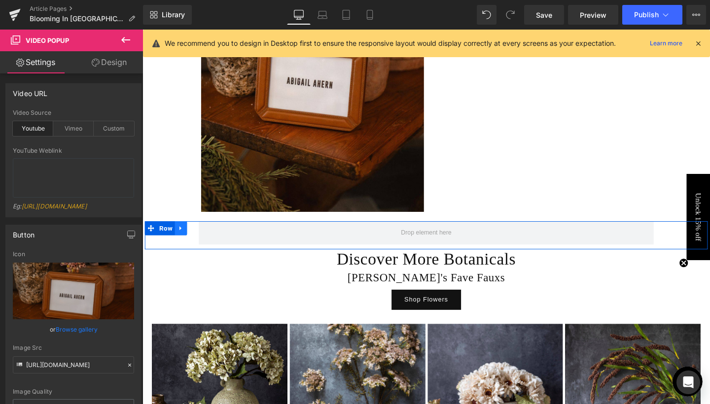
click at [182, 235] on icon at bounding box center [182, 238] width 7 height 7
click at [206, 235] on icon at bounding box center [208, 238] width 7 height 7
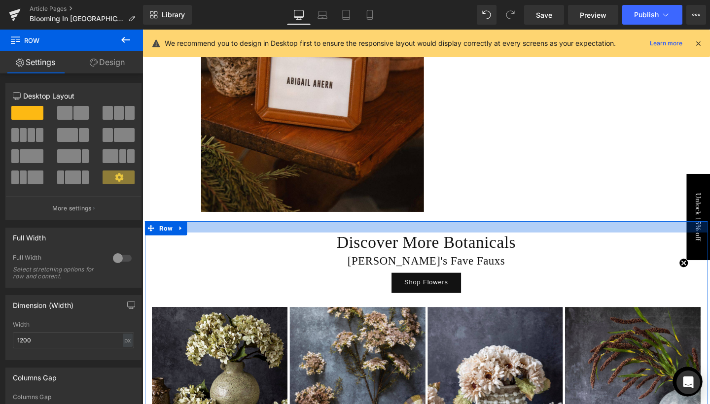
drag, startPoint x: 214, startPoint y: 221, endPoint x: 214, endPoint y: 233, distance: 11.8
click at [214, 233] on div "Discover More Botanicals Heading Abi's Fave Fauxs Heading Shop Flowers Button I…" at bounding box center [440, 349] width 591 height 237
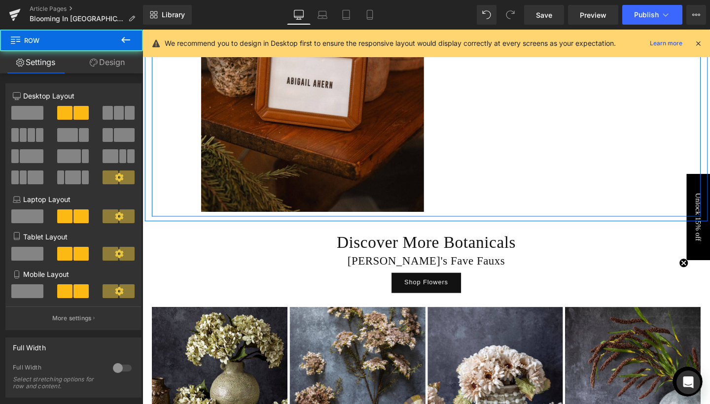
click at [561, 161] on div "Video Popup Take a look at some of the action captured at the event. Text Block…" at bounding box center [440, 77] width 577 height 299
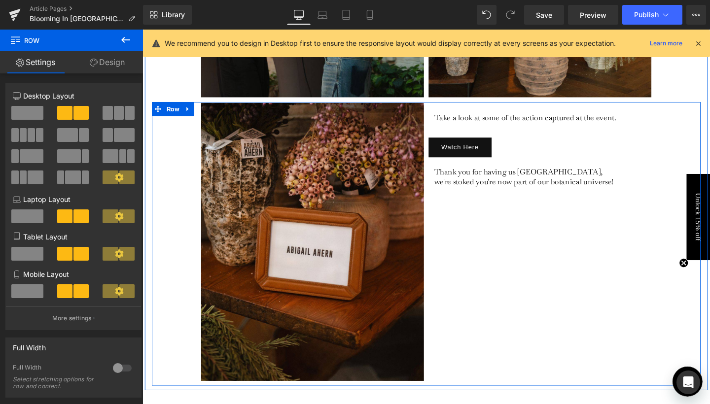
scroll to position [2885, 0]
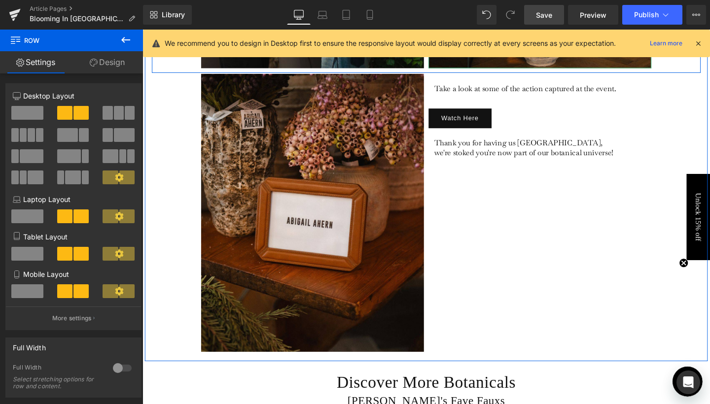
click at [542, 16] on span "Save" at bounding box center [544, 15] width 16 height 10
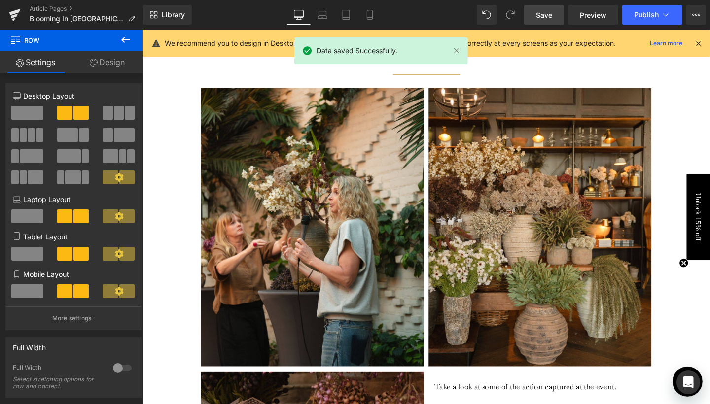
scroll to position [2466, 0]
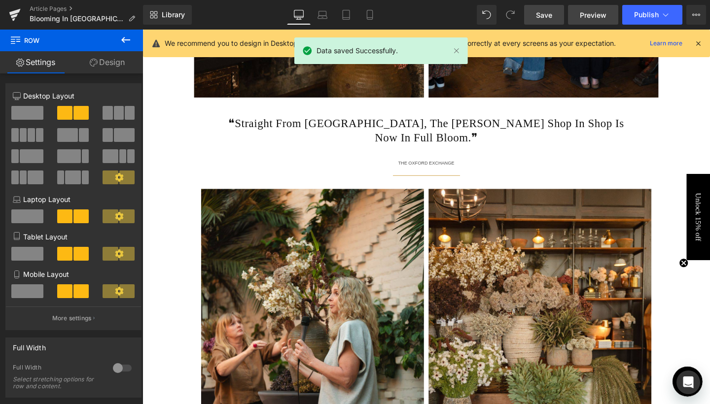
click at [592, 13] on span "Preview" at bounding box center [592, 15] width 27 height 10
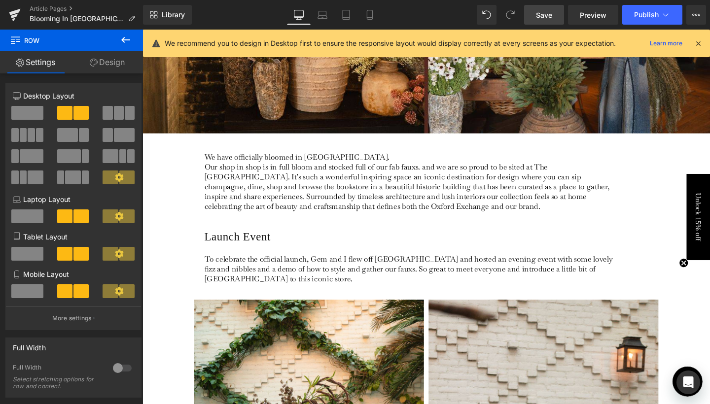
scroll to position [310, 0]
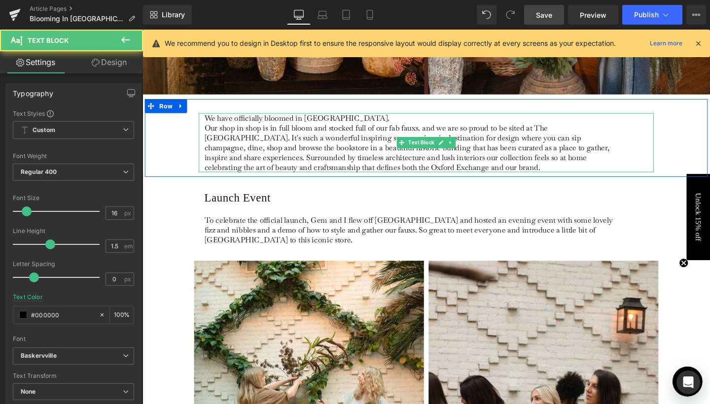
click at [435, 132] on p "We have officially bloomed in [GEOGRAPHIC_DATA]. Our shop in shop is in full bl…" at bounding box center [427, 148] width 440 height 62
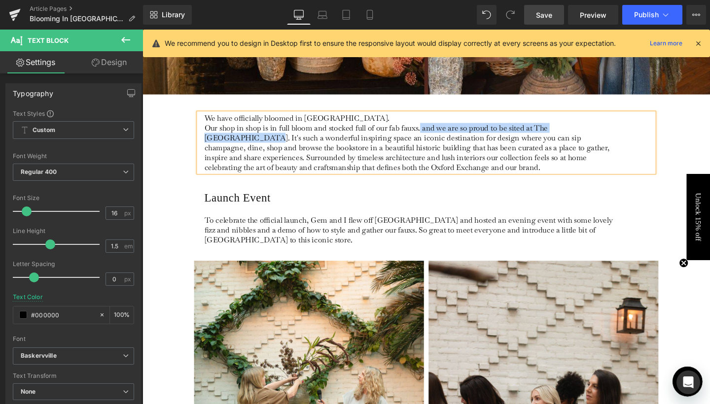
drag, startPoint x: 435, startPoint y: 134, endPoint x: 632, endPoint y: 133, distance: 197.1
click at [632, 133] on p "We have officially bloomed in [GEOGRAPHIC_DATA]. Our shop in shop is in full bl…" at bounding box center [427, 148] width 440 height 62
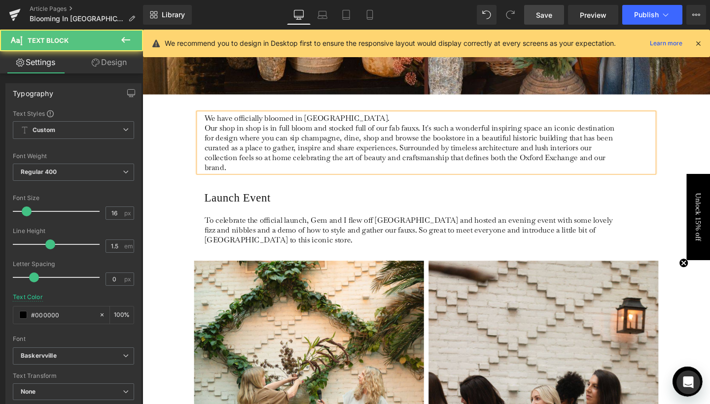
click at [559, 131] on p "We have officially bloomed in [GEOGRAPHIC_DATA]. Our shop in shop is in full bl…" at bounding box center [427, 148] width 440 height 62
click at [563, 133] on p "We have officially bloomed in [GEOGRAPHIC_DATA]. Our shop in shop is in full bl…" at bounding box center [427, 148] width 440 height 62
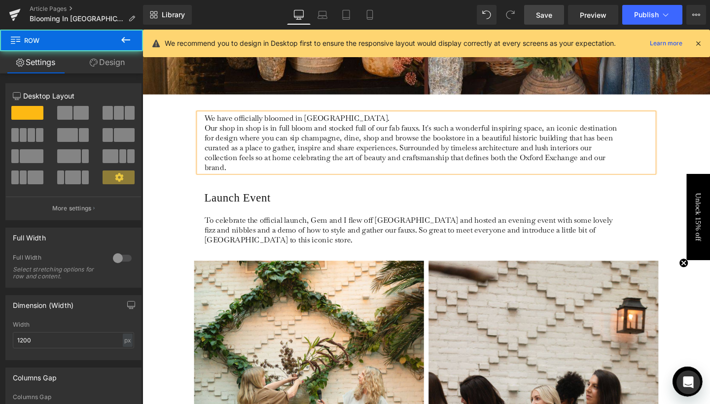
click at [709, 170] on div "We have officially bloomed in [GEOGRAPHIC_DATA]. Our shop in shop is in full bl…" at bounding box center [440, 143] width 591 height 82
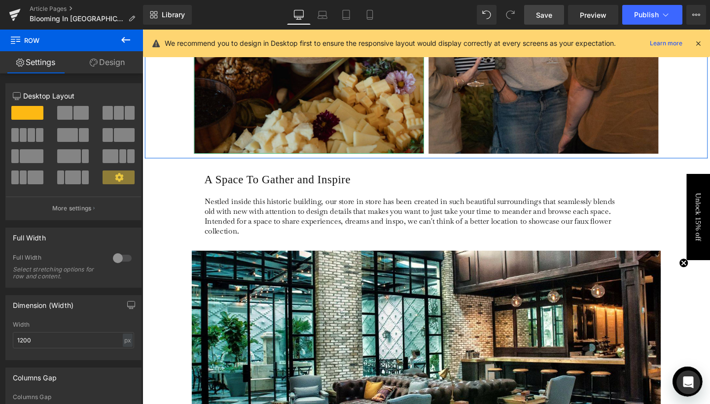
scroll to position [1035, 0]
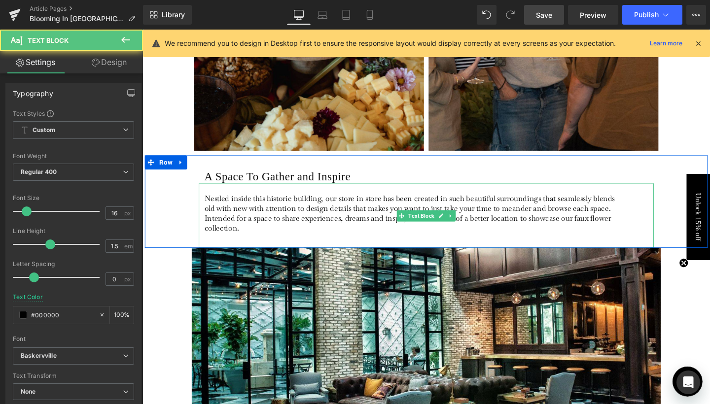
click at [592, 217] on p "Nestled inside this historic building, our store in store has been created in s…" at bounding box center [427, 222] width 440 height 41
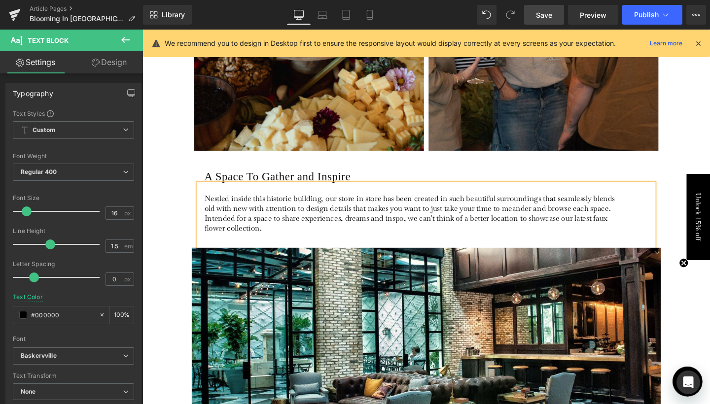
click at [221, 225] on p "Nestled inside this historic building, our store in store has been created in s…" at bounding box center [427, 222] width 440 height 41
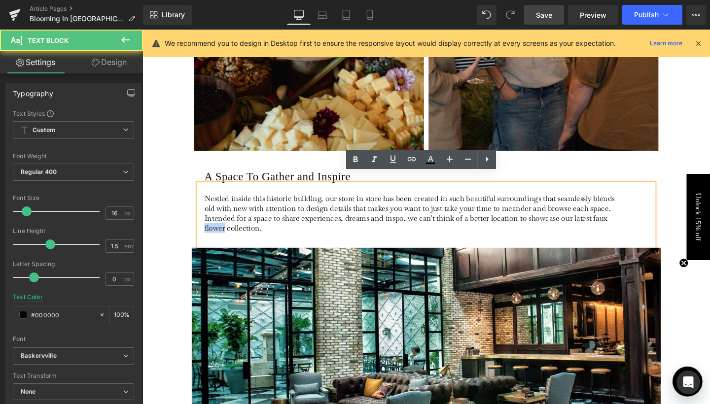
click at [221, 225] on p "Nestled inside this historic building, our store in store has been created in s…" at bounding box center [427, 222] width 440 height 41
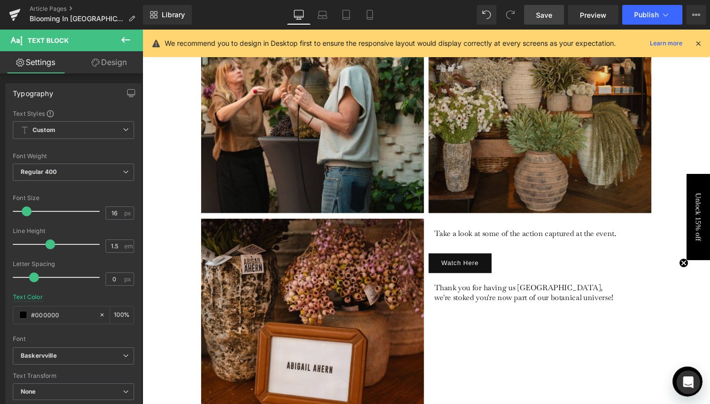
scroll to position [2772, 0]
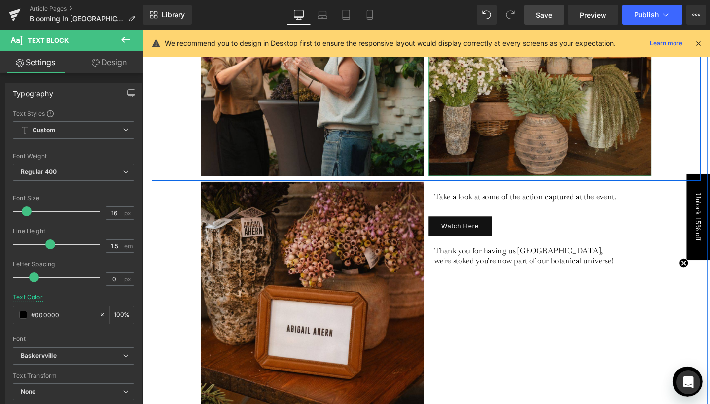
click at [546, 14] on span "Save" at bounding box center [544, 15] width 16 height 10
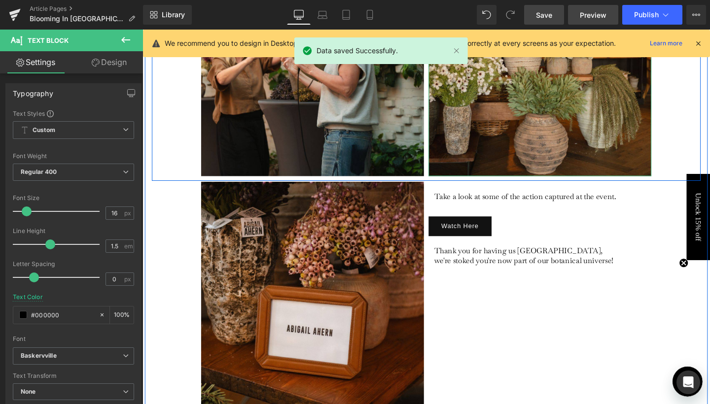
click at [589, 17] on span "Preview" at bounding box center [592, 15] width 27 height 10
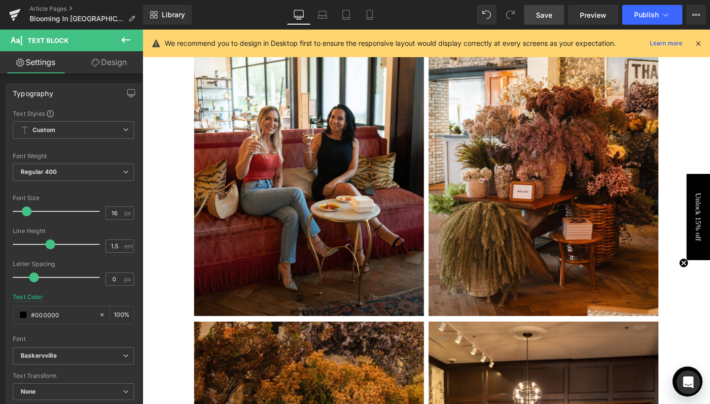
scroll to position [1891, 0]
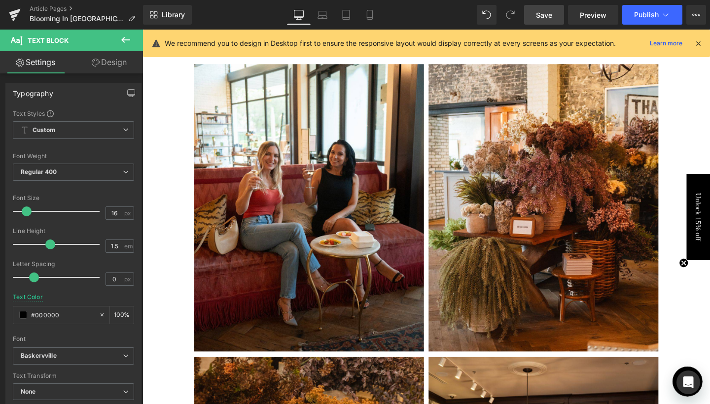
click at [546, 13] on span "Save" at bounding box center [544, 15] width 16 height 10
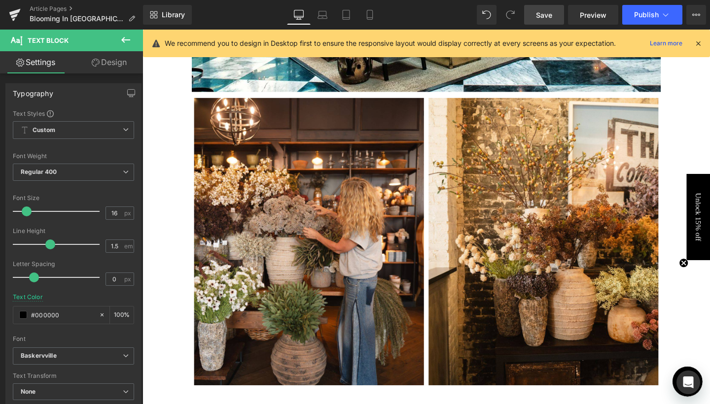
scroll to position [1456, 0]
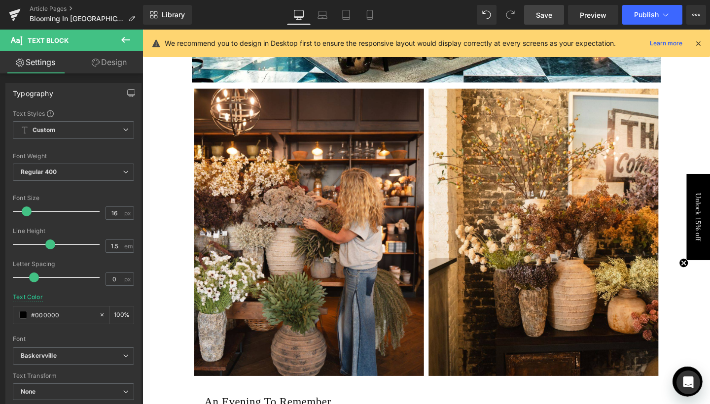
click at [533, 11] on link "Save" at bounding box center [544, 15] width 40 height 20
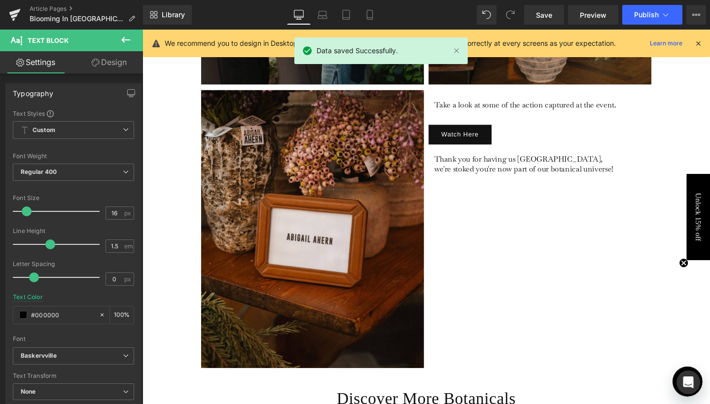
scroll to position [2870, 0]
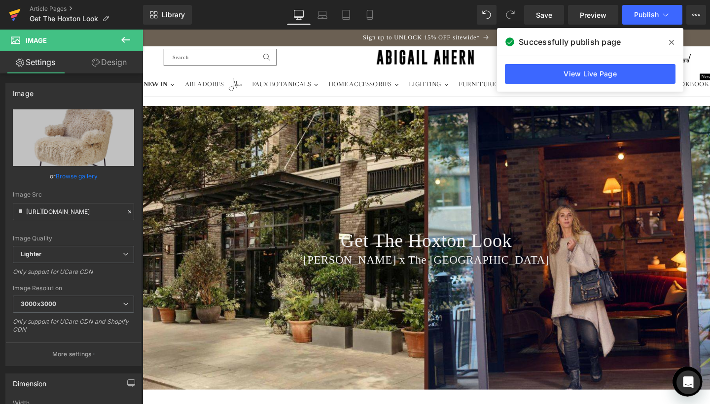
click at [18, 13] on icon at bounding box center [14, 12] width 11 height 6
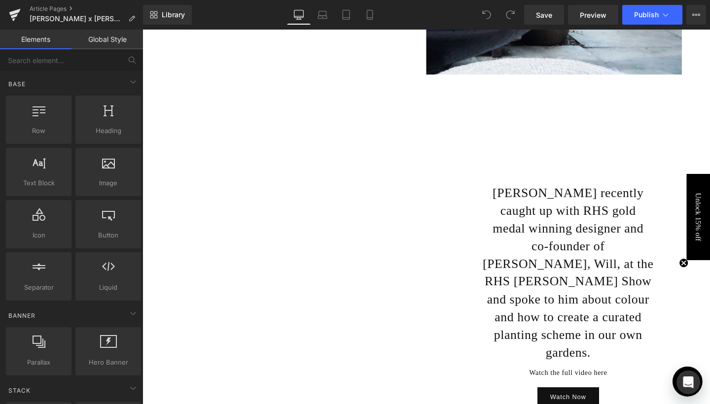
scroll to position [3503, 0]
